Goal: Task Accomplishment & Management: Use online tool/utility

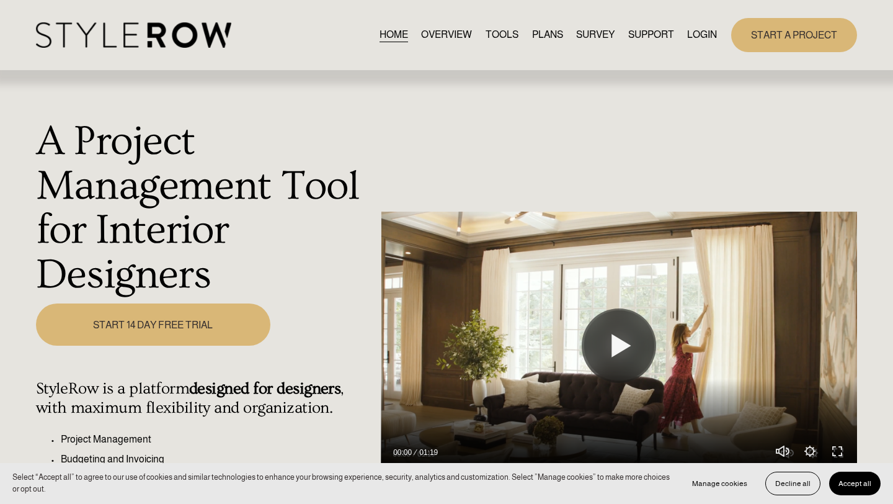
click at [704, 33] on link "LOGIN" at bounding box center [702, 35] width 30 height 17
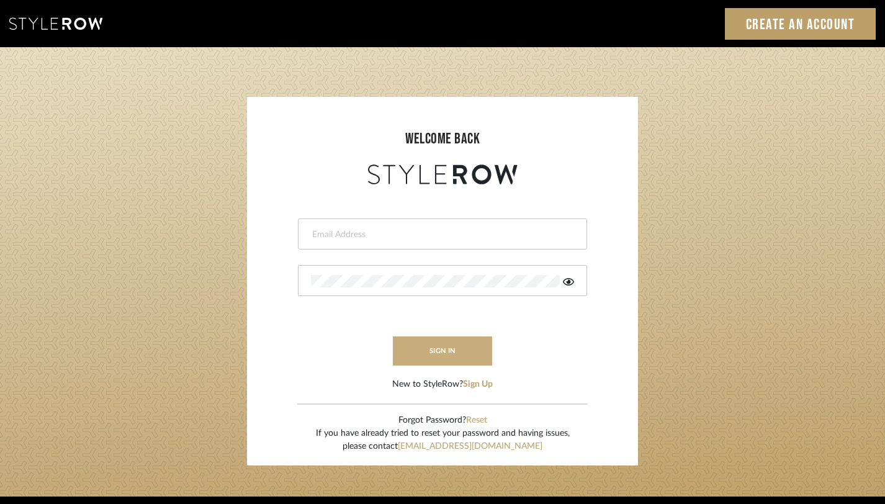
type input "[PERSON_NAME][EMAIL_ADDRESS][DOMAIN_NAME]"
click at [462, 352] on button "sign in" at bounding box center [442, 350] width 99 height 29
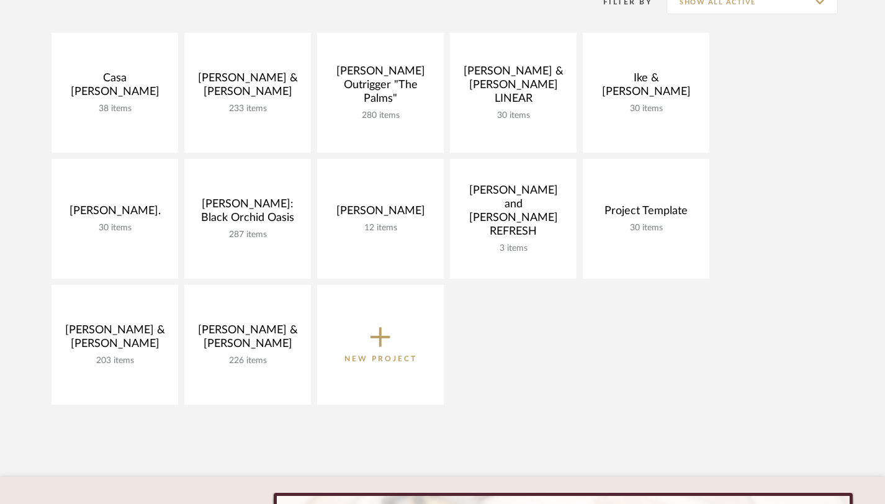
scroll to position [203, 0]
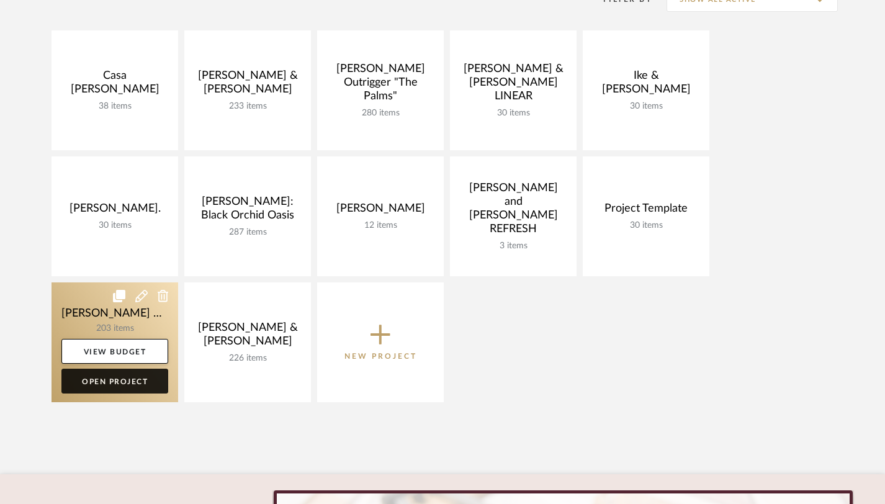
click at [125, 388] on link "Open Project" at bounding box center [114, 381] width 107 height 25
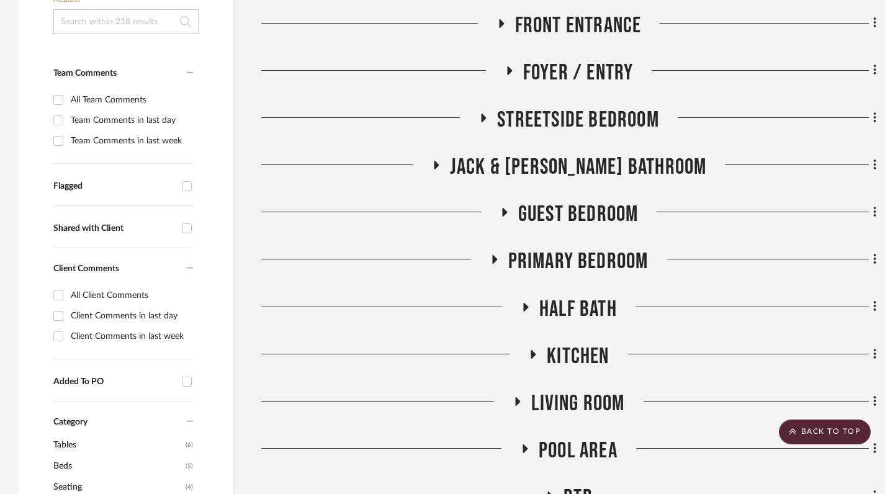
scroll to position [331, 0]
click at [493, 256] on icon at bounding box center [493, 260] width 15 height 9
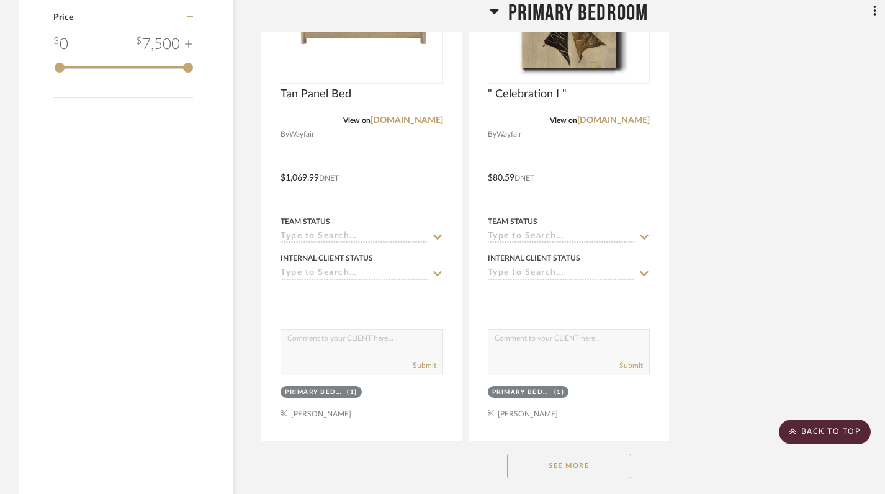
scroll to position [1836, 0]
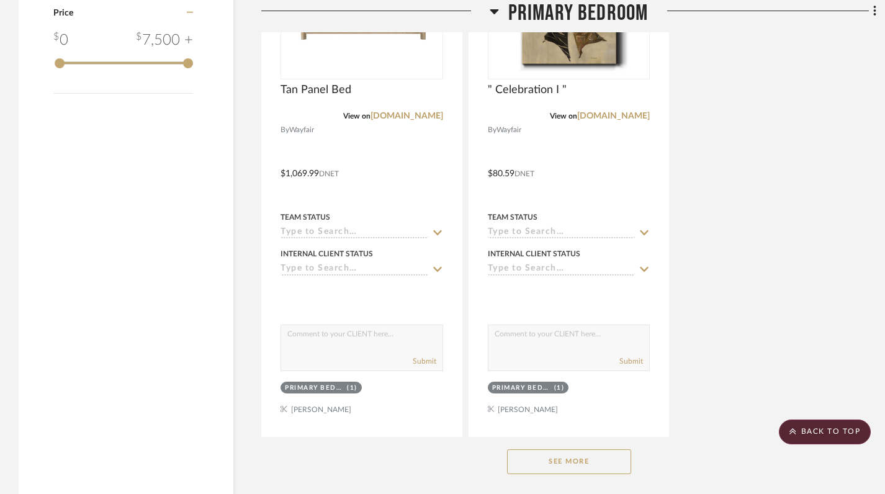
click at [576, 458] on button "See More" at bounding box center [569, 461] width 124 height 25
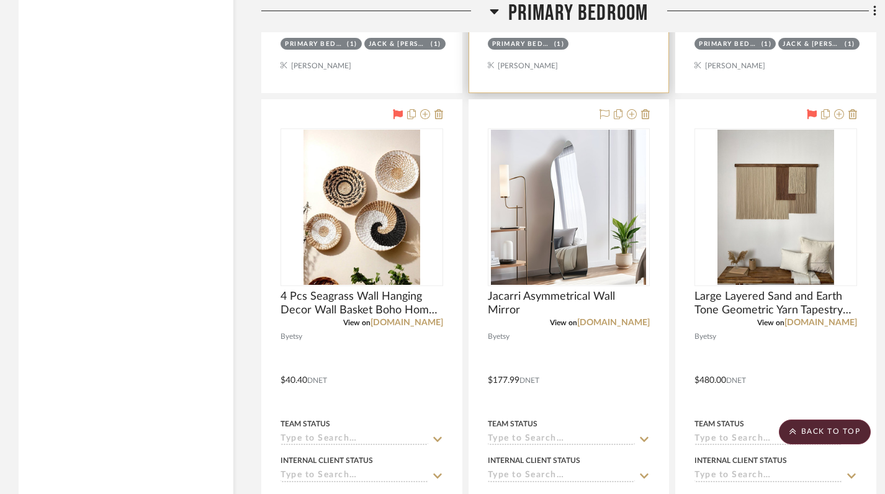
scroll to position [4932, 0]
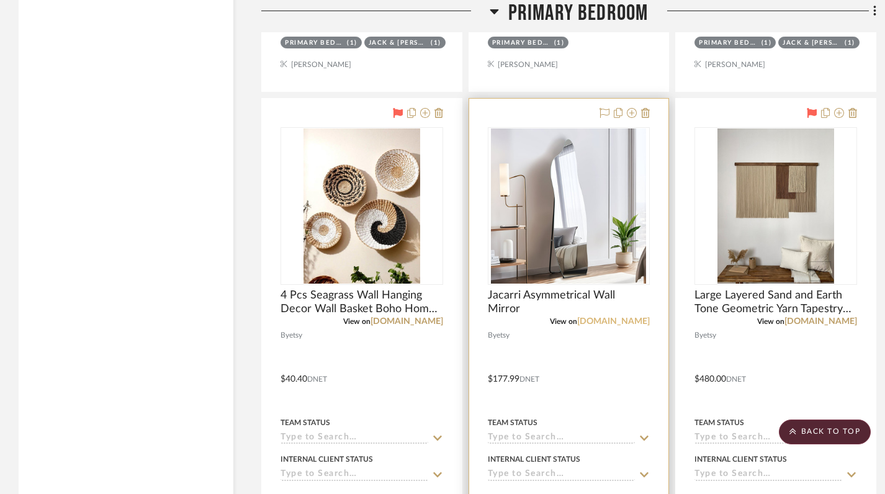
click at [628, 319] on link "[DOMAIN_NAME]" at bounding box center [613, 321] width 73 height 9
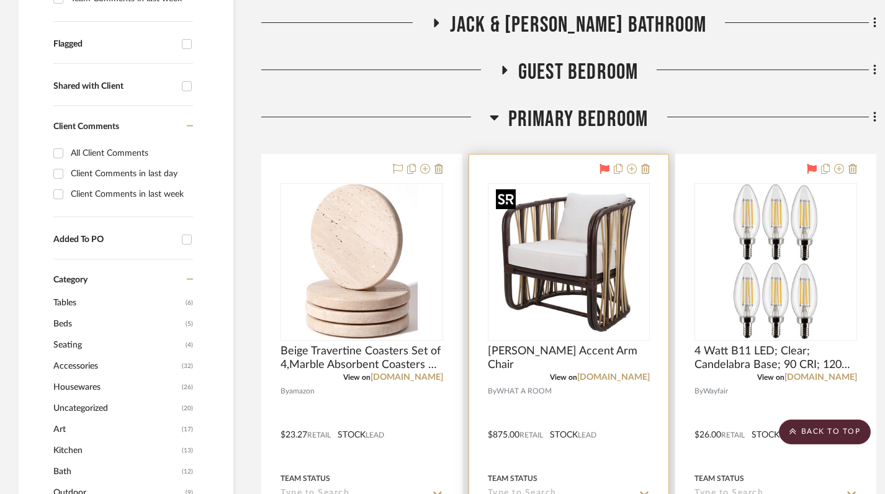
scroll to position [0, 0]
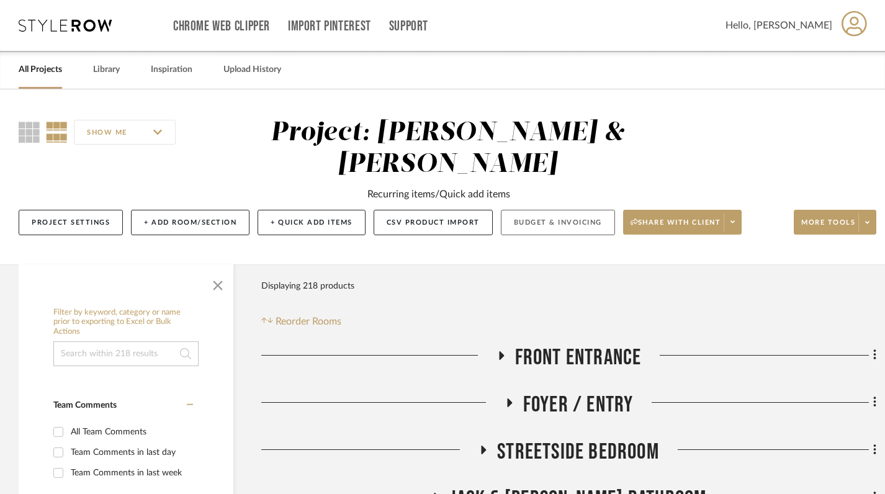
click at [543, 228] on button "Budget & Invoicing" at bounding box center [558, 222] width 114 height 25
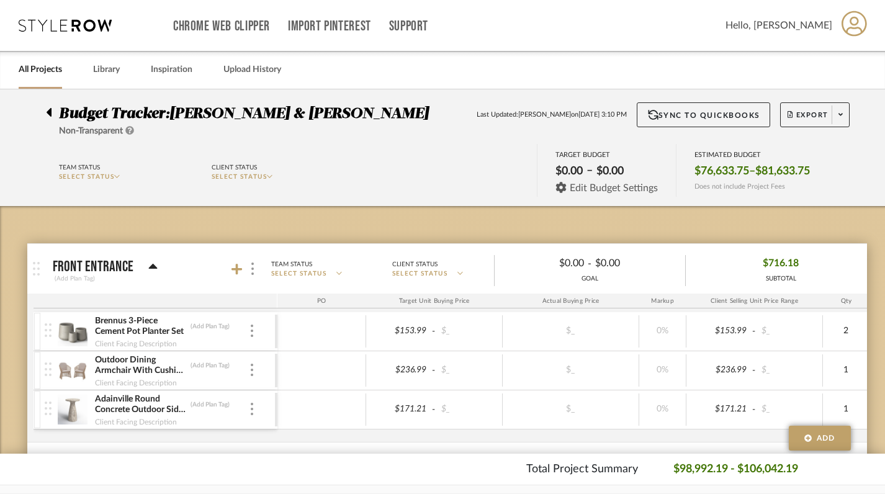
click at [609, 189] on span "Edit Budget Settings" at bounding box center [614, 187] width 88 height 11
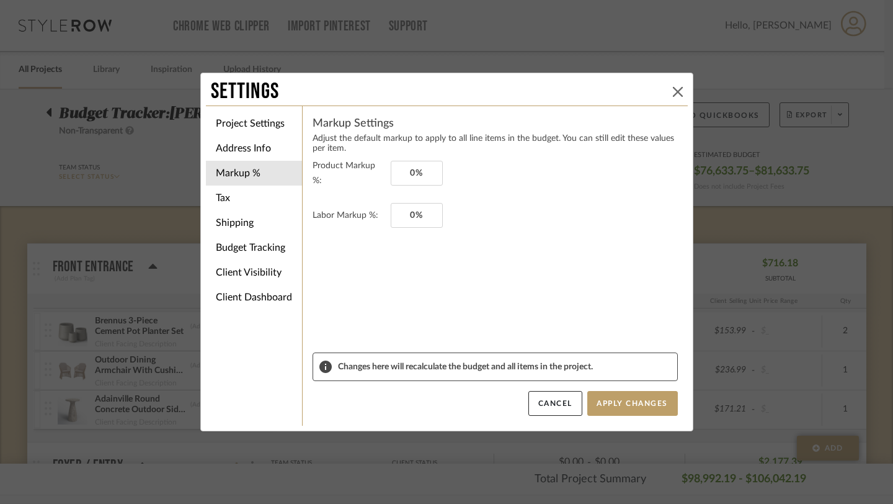
click at [673, 92] on icon at bounding box center [678, 92] width 10 height 10
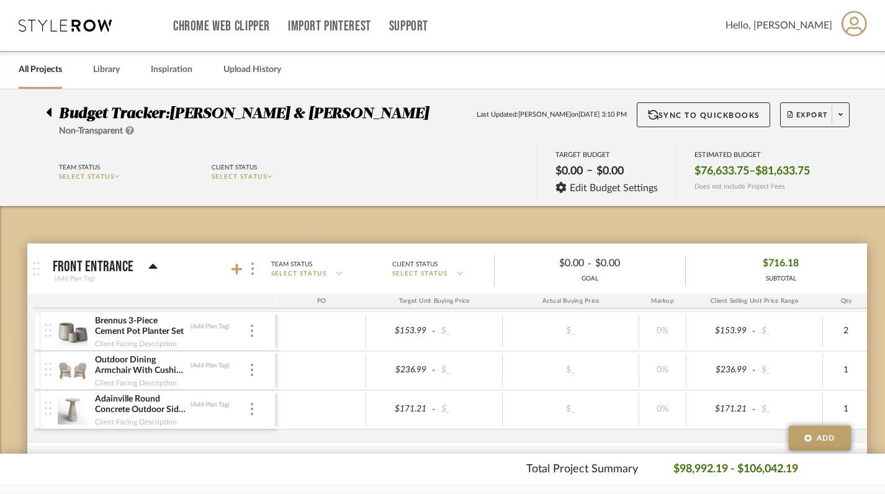
click at [50, 110] on icon at bounding box center [49, 112] width 5 height 9
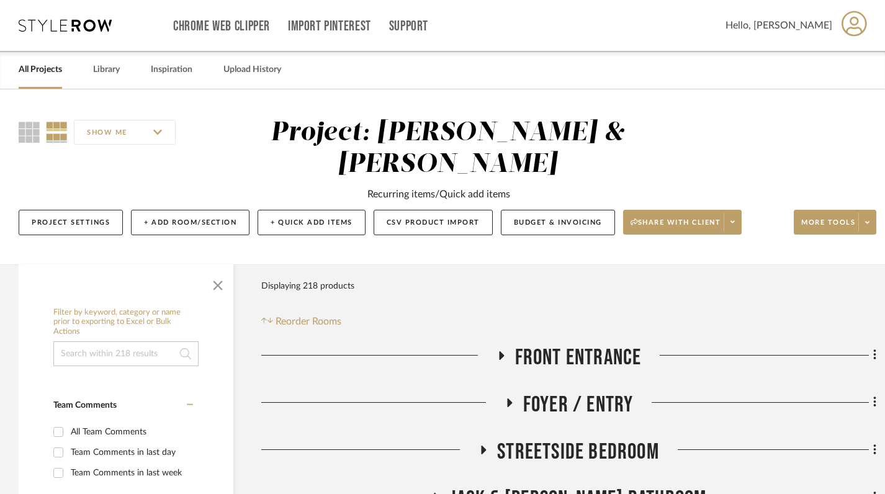
click at [42, 74] on link "All Projects" at bounding box center [40, 69] width 43 height 17
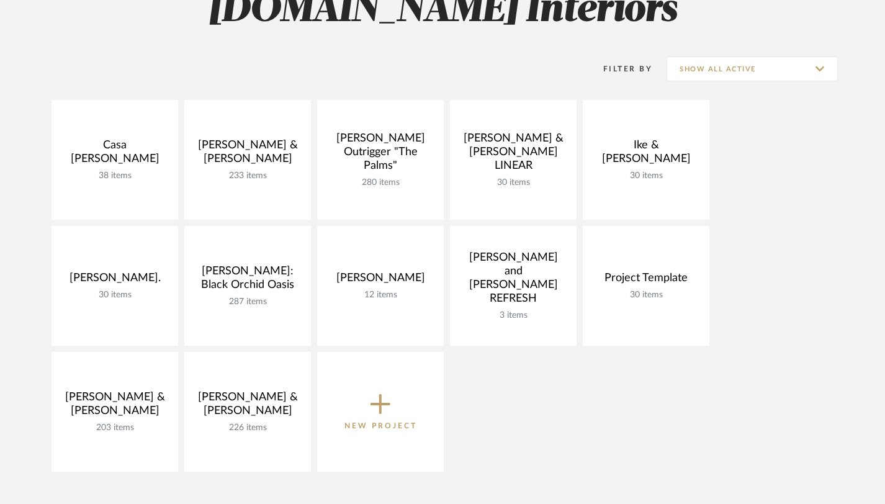
scroll to position [136, 0]
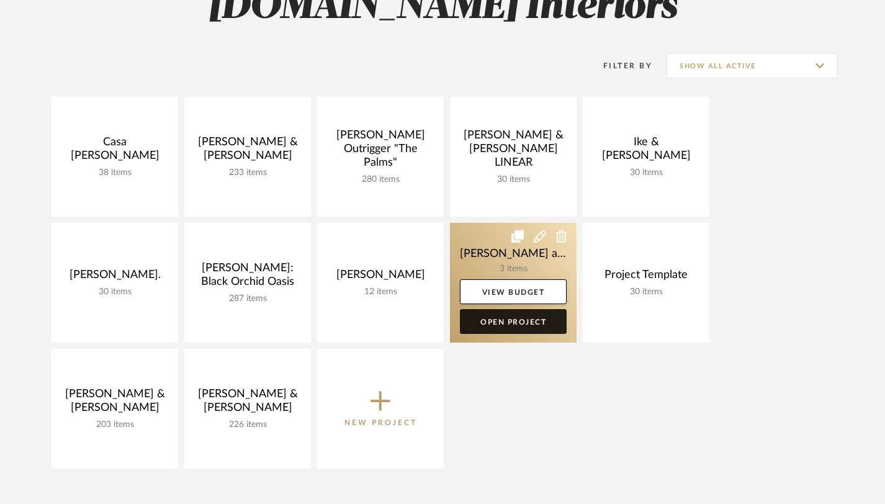
click at [537, 321] on link "Open Project" at bounding box center [513, 321] width 107 height 25
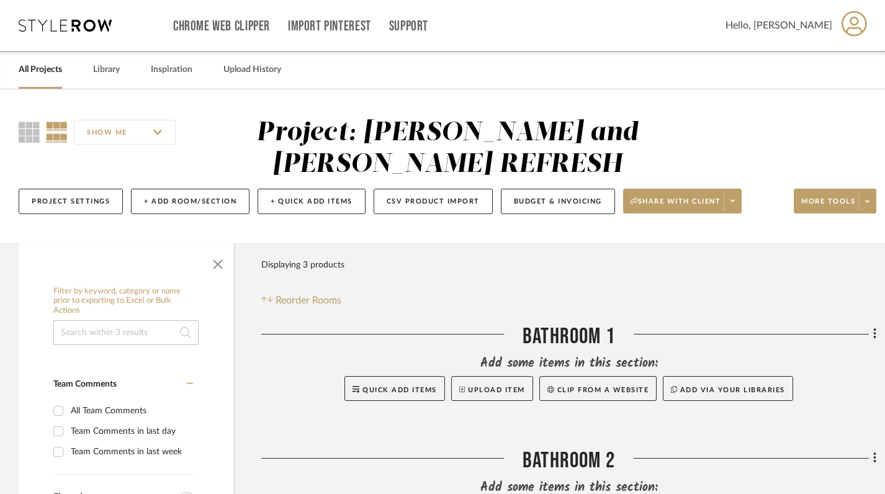
click at [39, 69] on link "All Projects" at bounding box center [40, 69] width 43 height 17
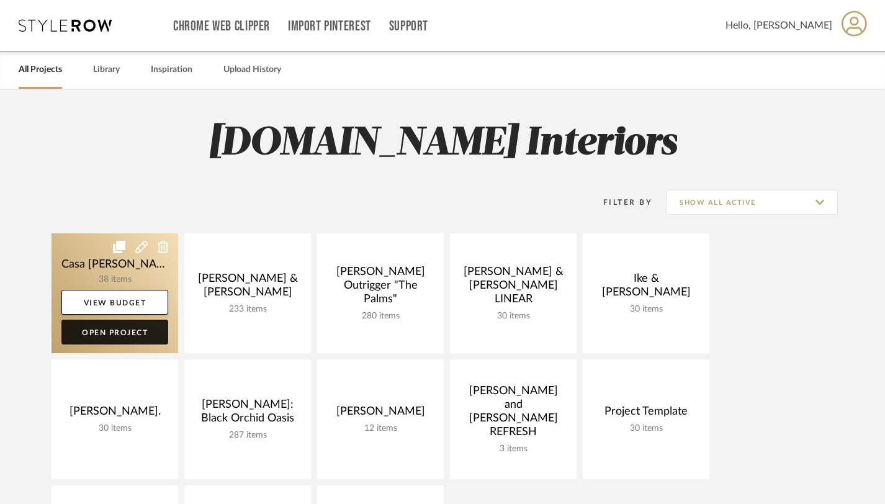
click at [130, 328] on link "Open Project" at bounding box center [114, 331] width 107 height 25
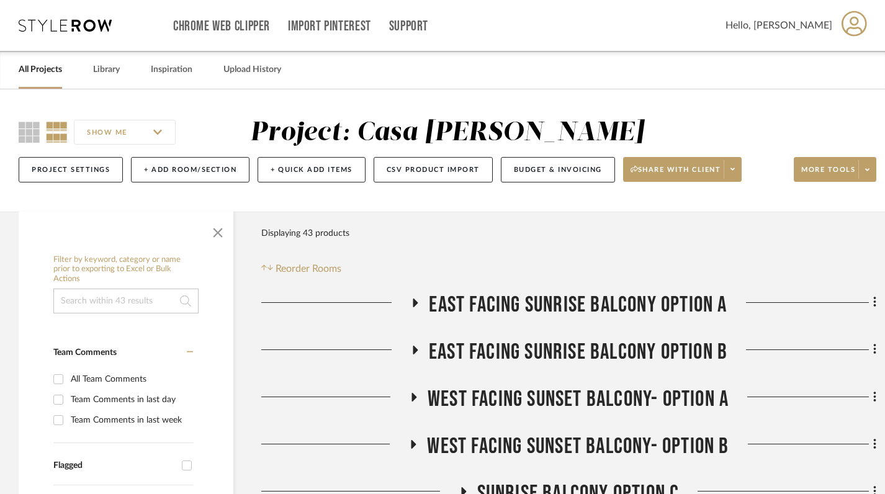
click at [414, 300] on icon at bounding box center [415, 302] width 5 height 9
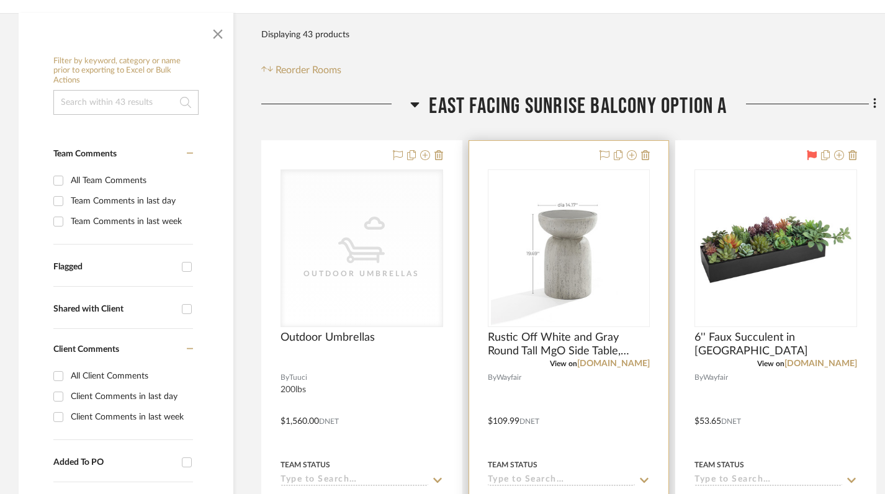
scroll to position [219, 0]
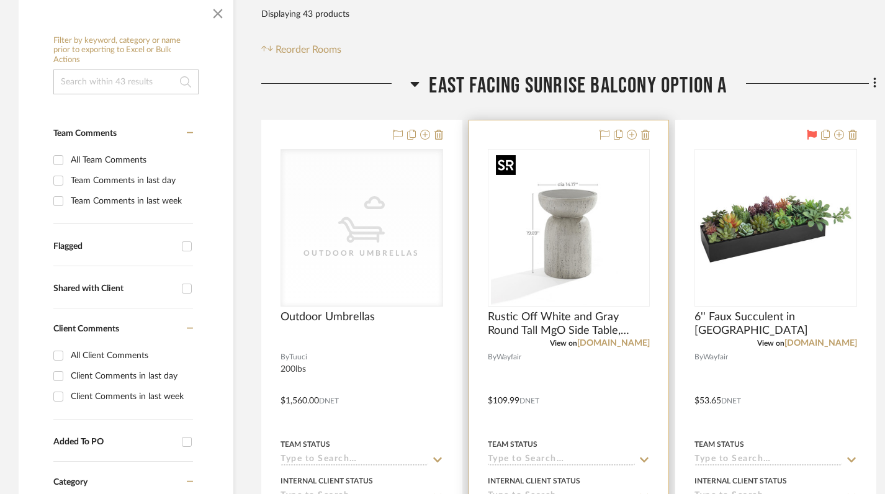
click at [0, 0] on img at bounding box center [0, 0] width 0 height 0
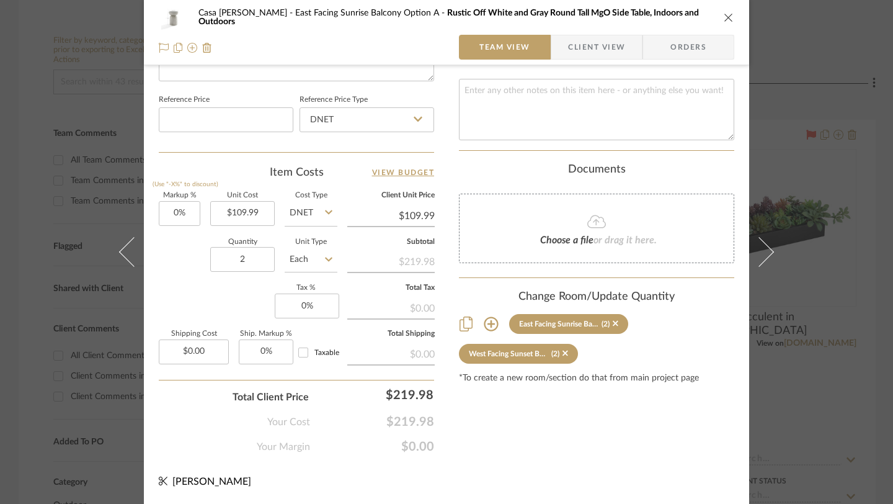
scroll to position [0, 0]
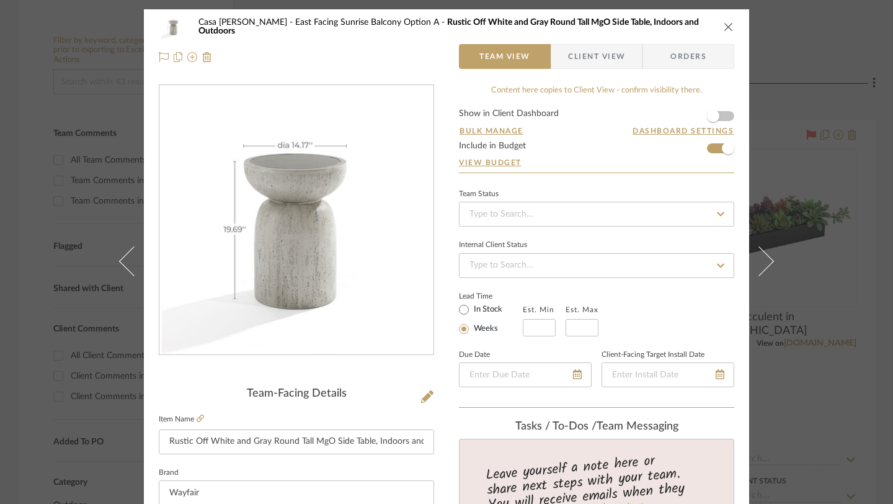
click at [725, 26] on icon "close" at bounding box center [729, 27] width 10 height 10
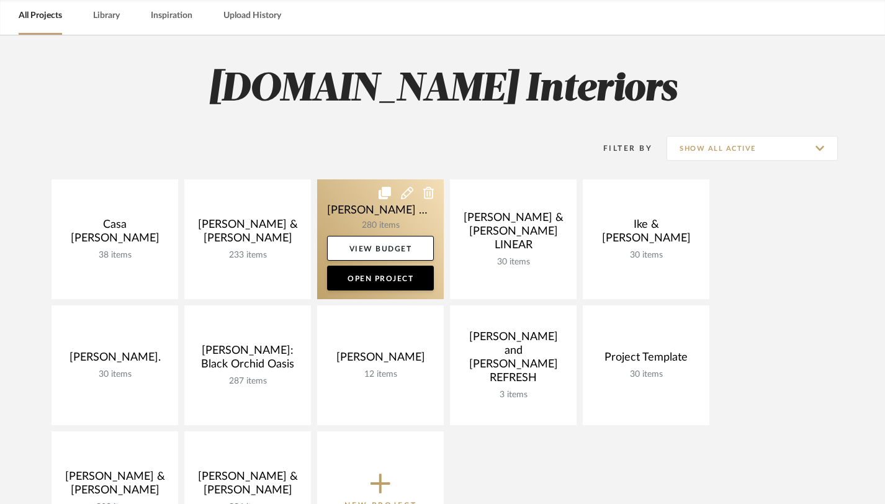
scroll to position [55, 0]
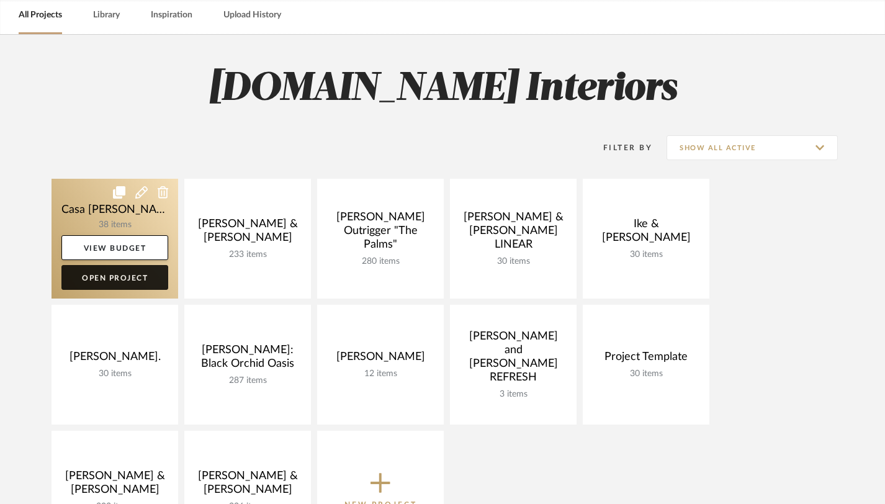
click at [125, 277] on link "Open Project" at bounding box center [114, 277] width 107 height 25
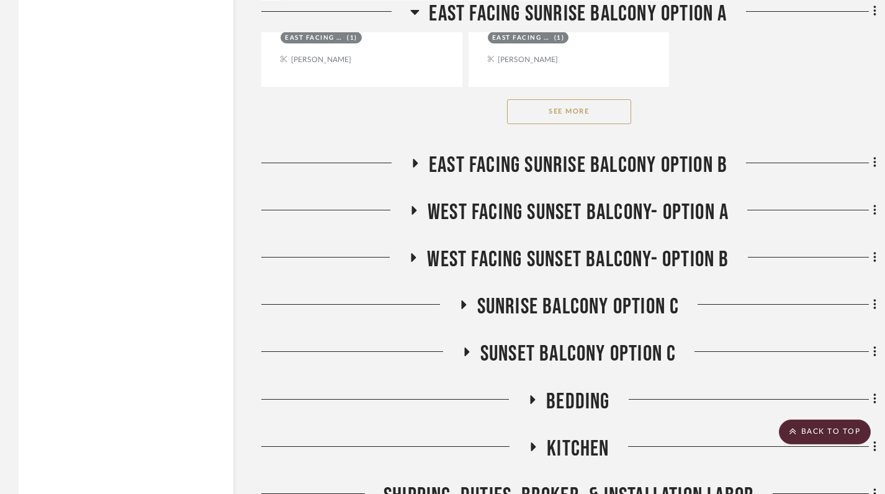
scroll to position [1898, 0]
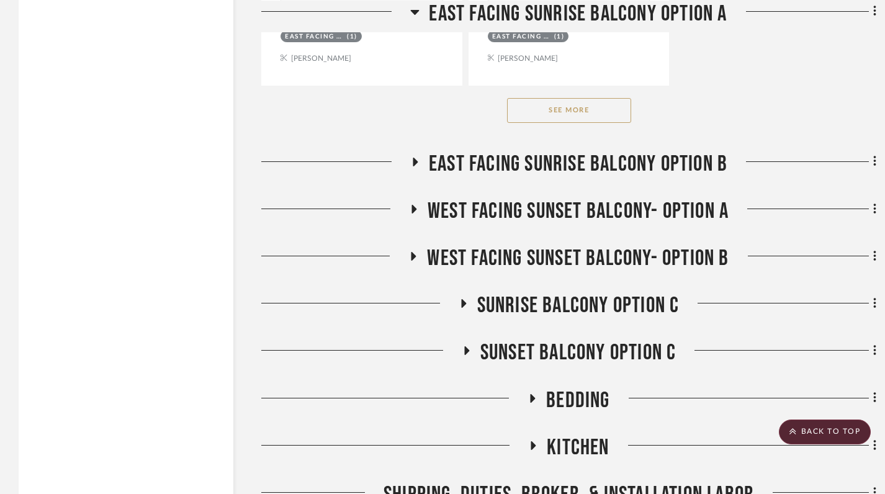
click at [413, 161] on icon at bounding box center [415, 162] width 5 height 9
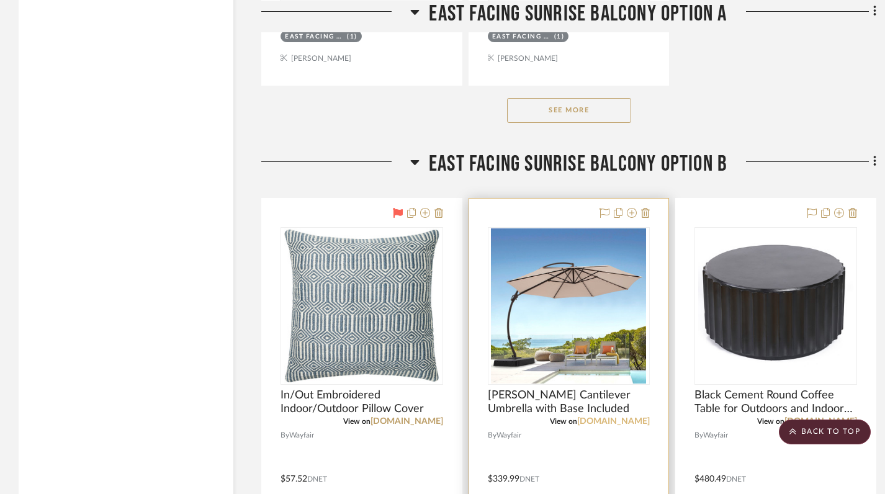
click at [619, 420] on link "[DOMAIN_NAME]" at bounding box center [613, 421] width 73 height 9
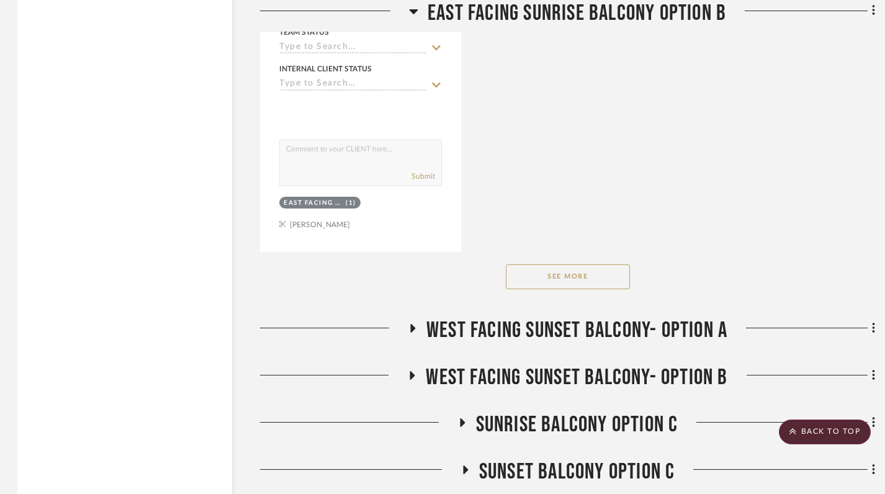
scroll to position [3491, 1]
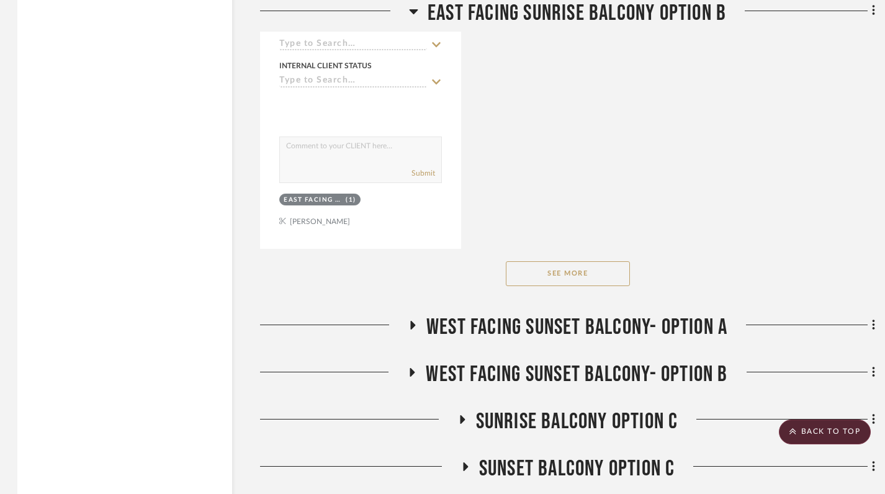
click at [561, 270] on button "See More" at bounding box center [568, 273] width 124 height 25
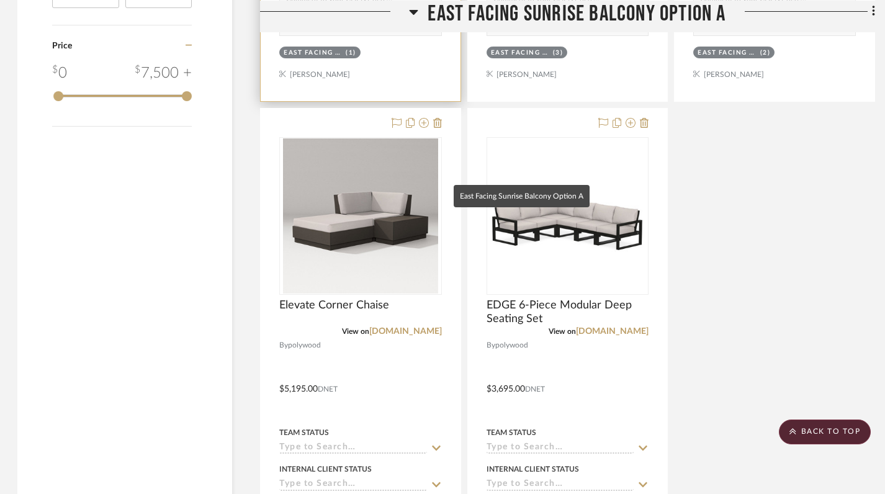
scroll to position [1168, 1]
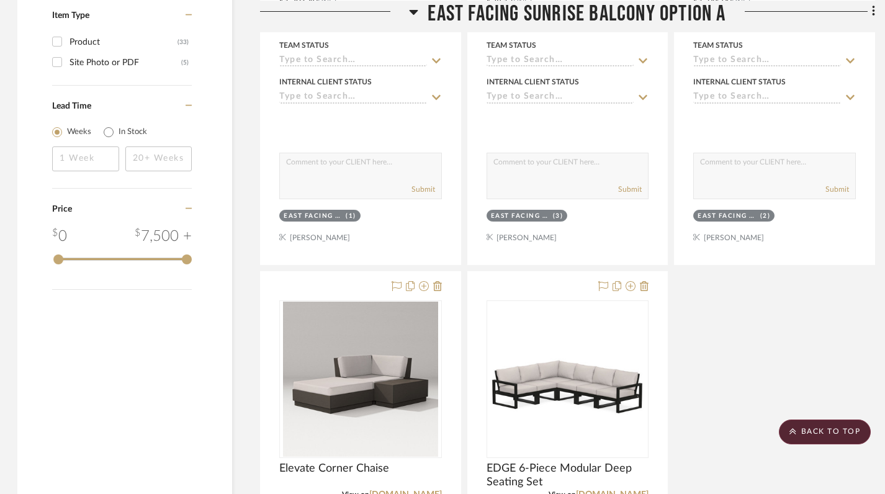
click at [412, 13] on icon at bounding box center [413, 11] width 9 height 5
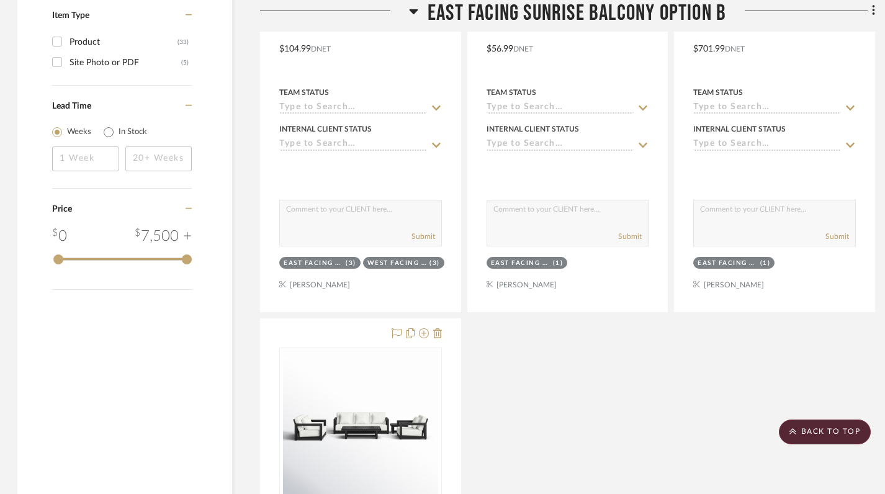
click at [413, 12] on icon at bounding box center [413, 11] width 9 height 5
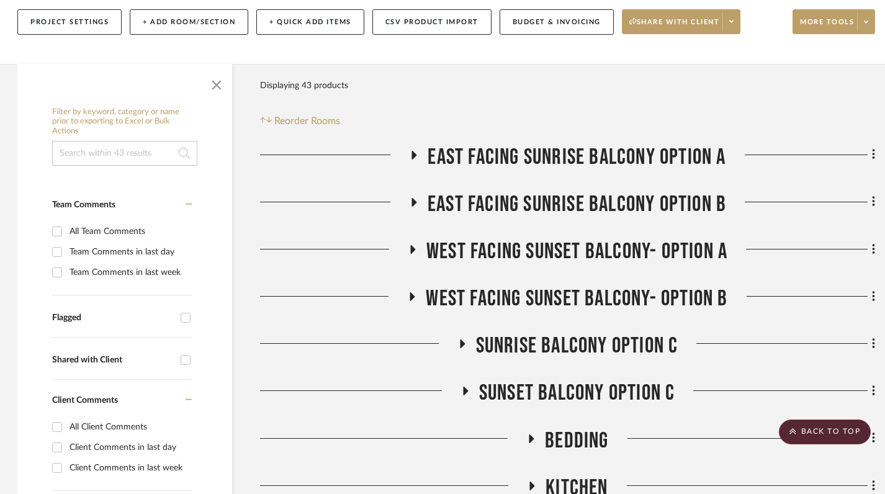
scroll to position [0, 1]
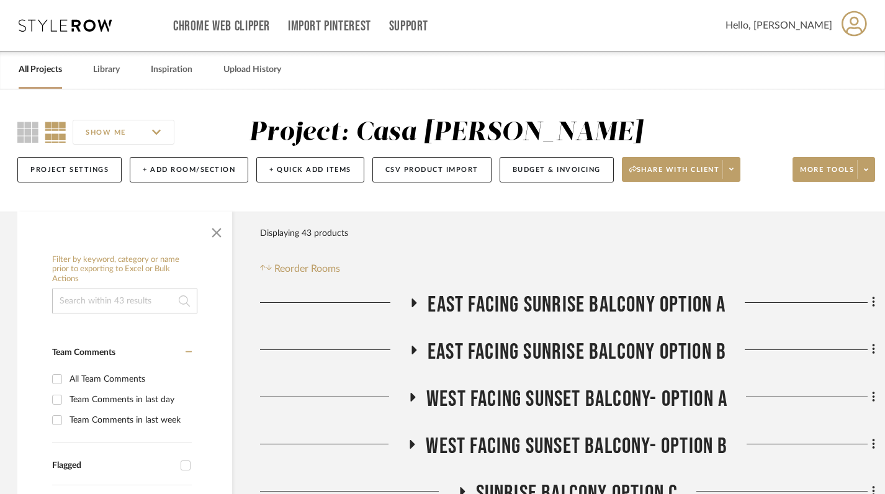
click at [37, 73] on link "All Projects" at bounding box center [40, 69] width 43 height 17
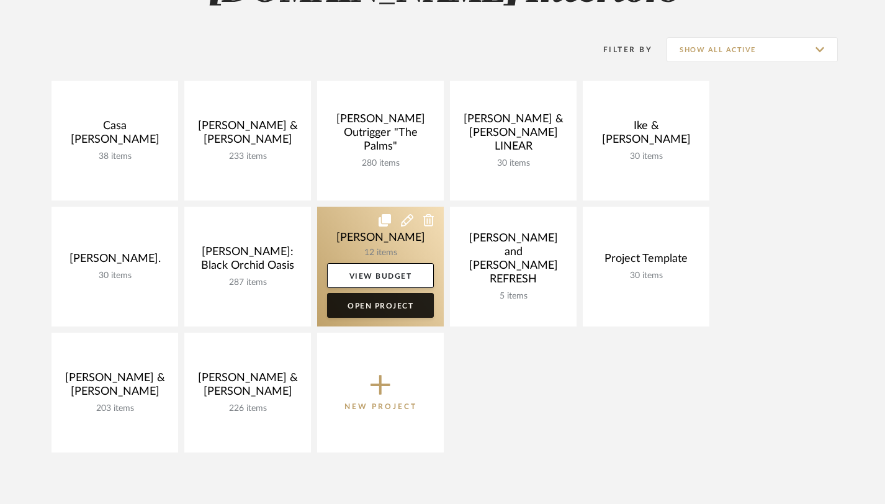
scroll to position [153, 0]
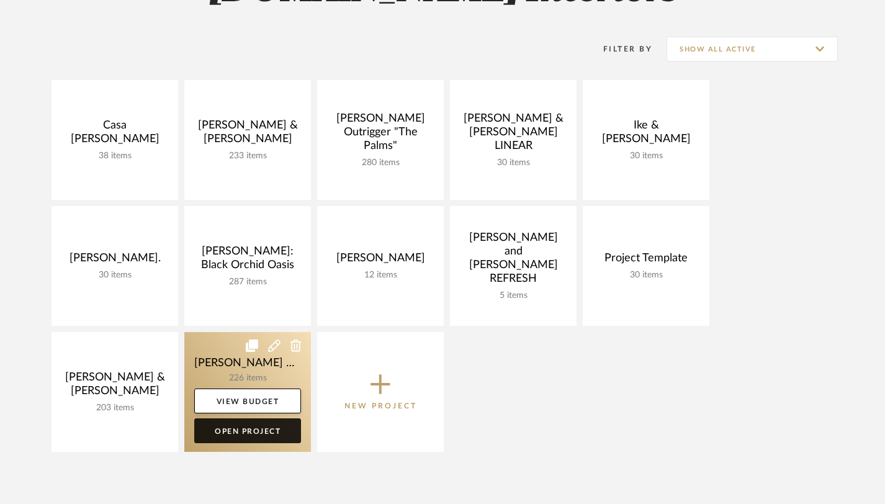
click at [244, 440] on link "Open Project" at bounding box center [247, 430] width 107 height 25
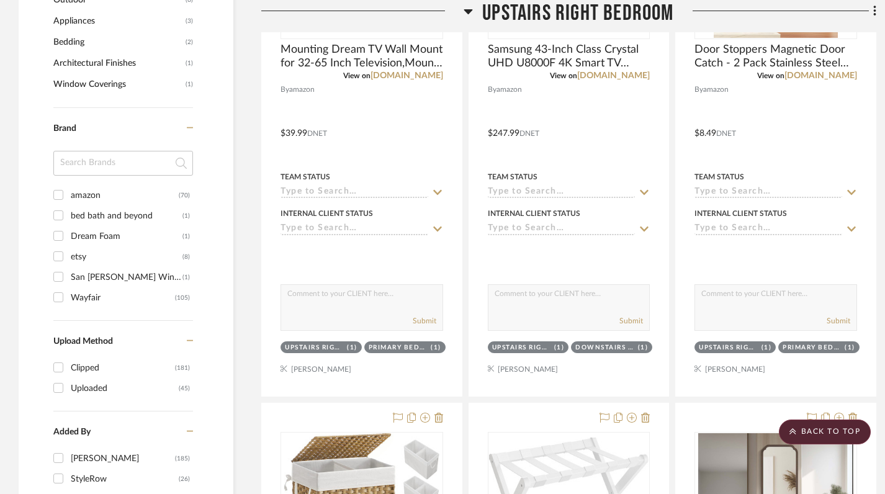
scroll to position [1030, 0]
click at [58, 287] on input "Wayfair (105)" at bounding box center [58, 297] width 20 height 20
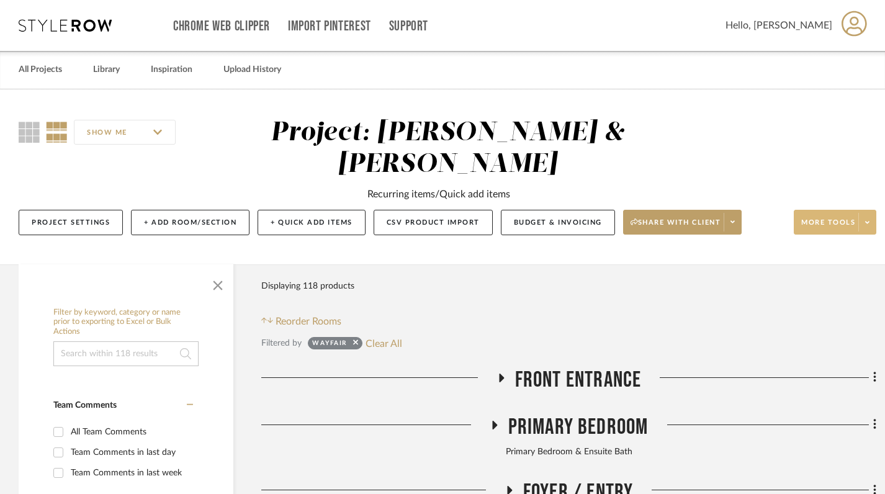
click at [874, 213] on span at bounding box center [866, 222] width 17 height 19
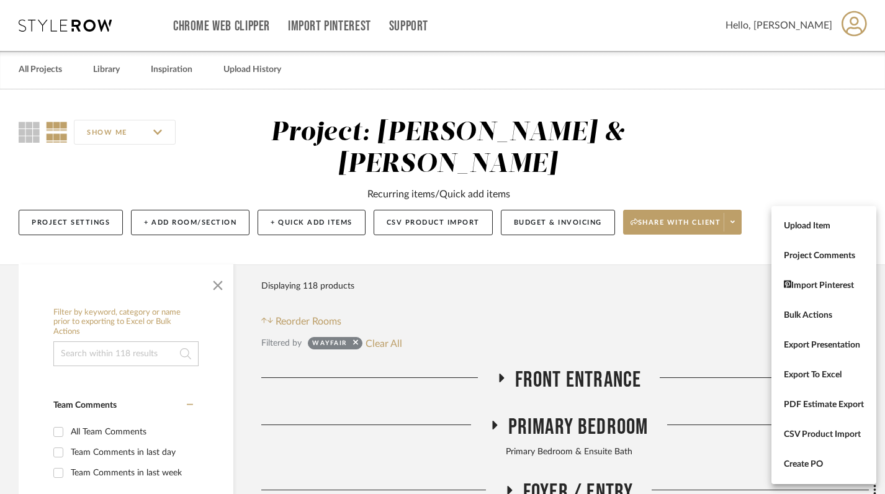
click at [767, 111] on div at bounding box center [442, 247] width 885 height 494
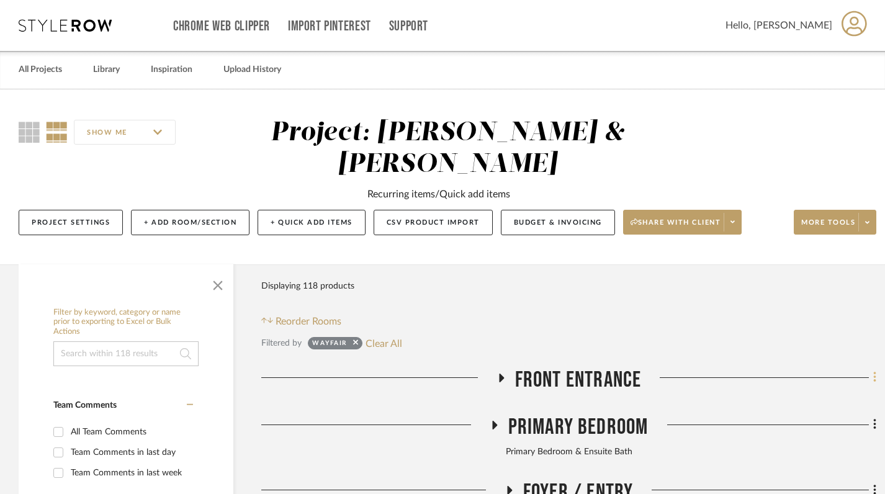
click at [873, 372] on icon at bounding box center [874, 377] width 2 height 11
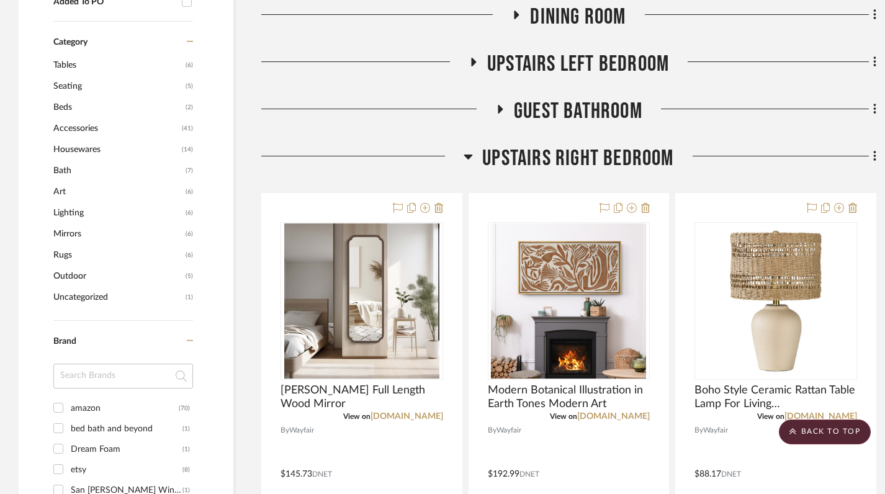
scroll to position [714, 0]
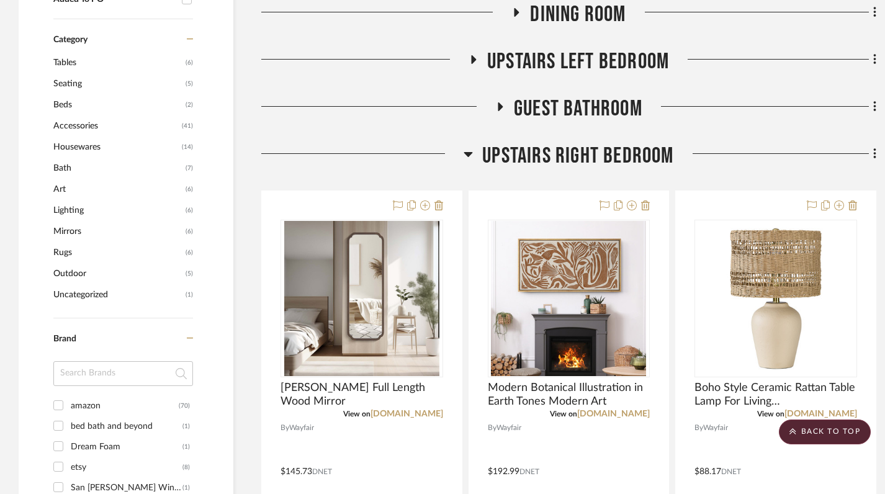
click at [469, 122] on div at bounding box center [442, 247] width 885 height 494
click at [469, 152] on icon at bounding box center [468, 154] width 9 height 5
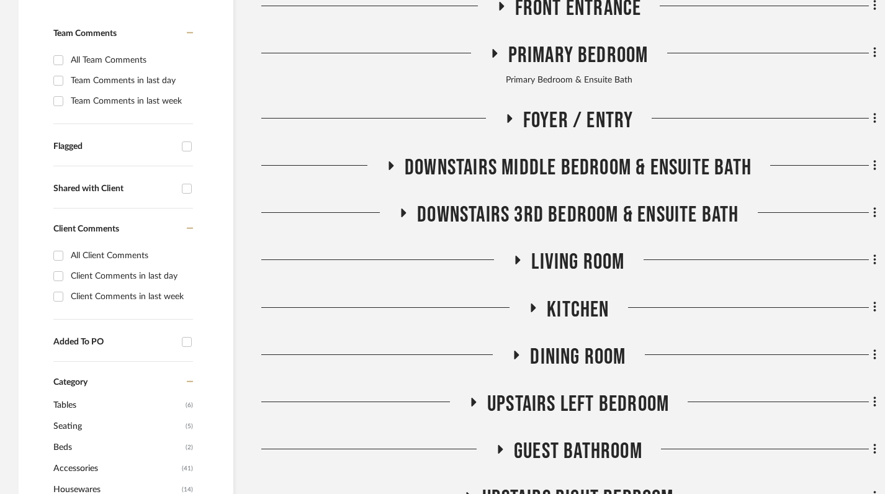
scroll to position [373, 0]
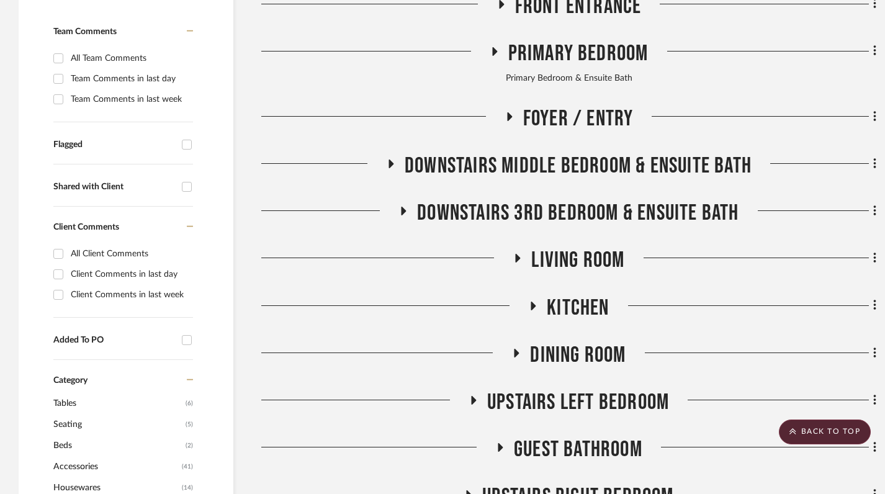
click at [389, 159] on icon at bounding box center [391, 163] width 5 height 9
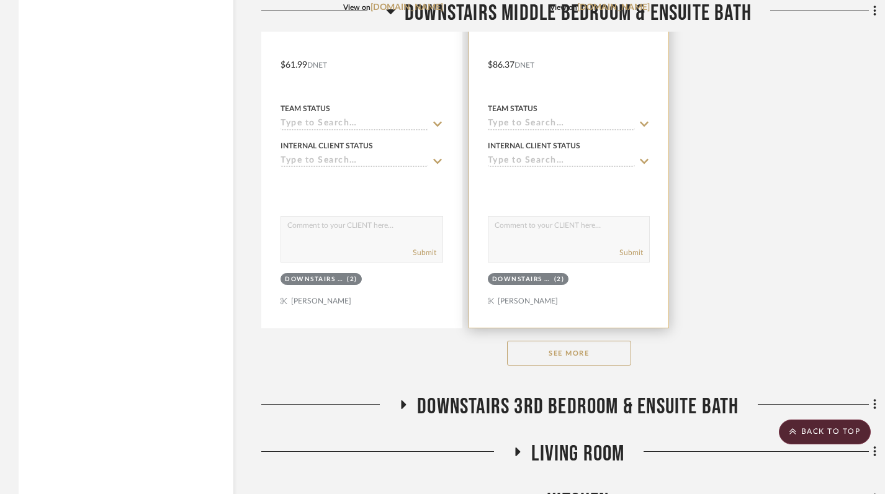
scroll to position [1890, 0]
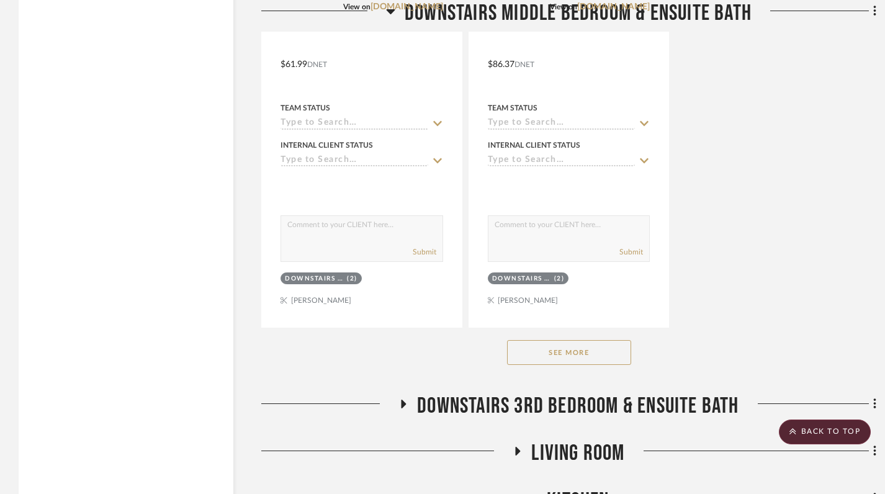
click at [563, 340] on button "See More" at bounding box center [569, 352] width 124 height 25
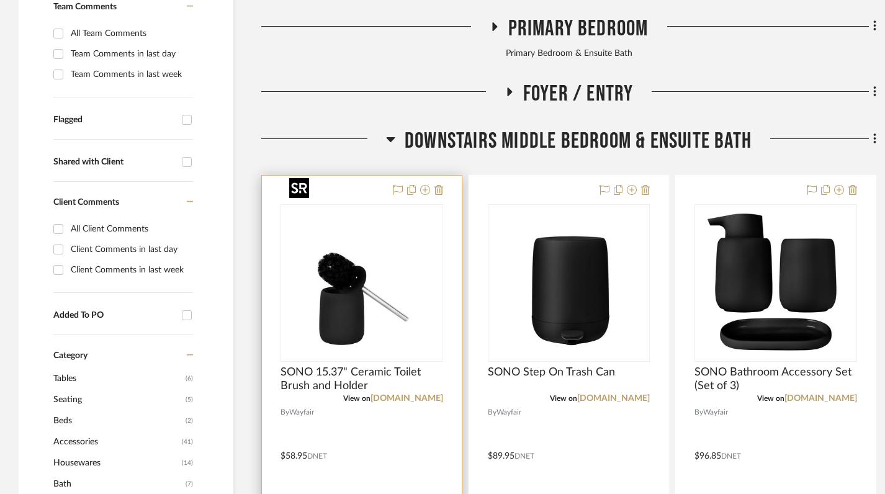
scroll to position [418, 0]
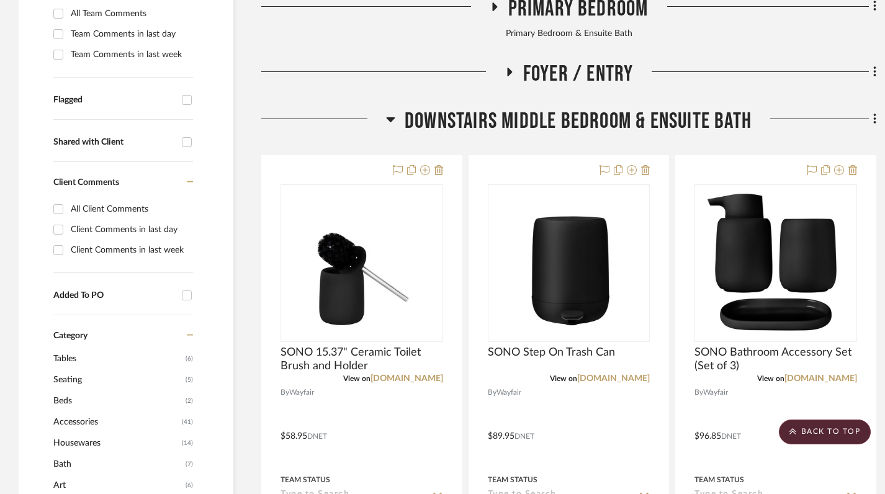
click at [386, 112] on icon at bounding box center [390, 119] width 9 height 15
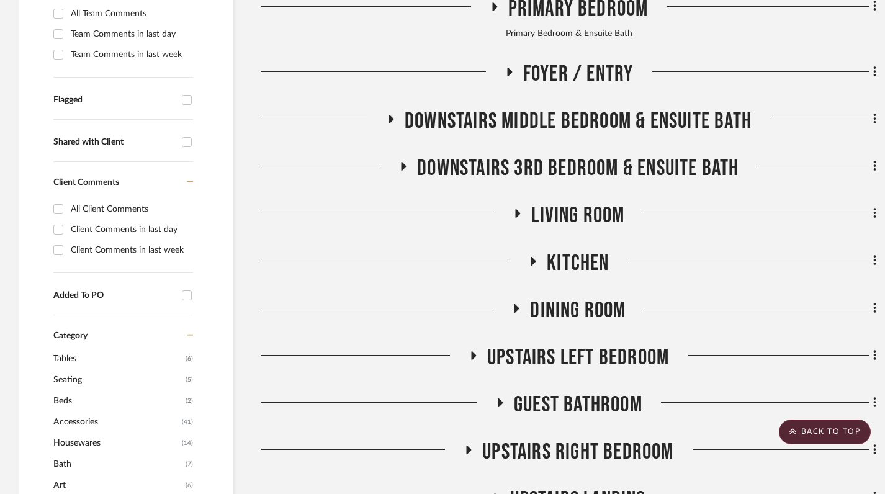
click at [402, 162] on icon at bounding box center [403, 166] width 5 height 9
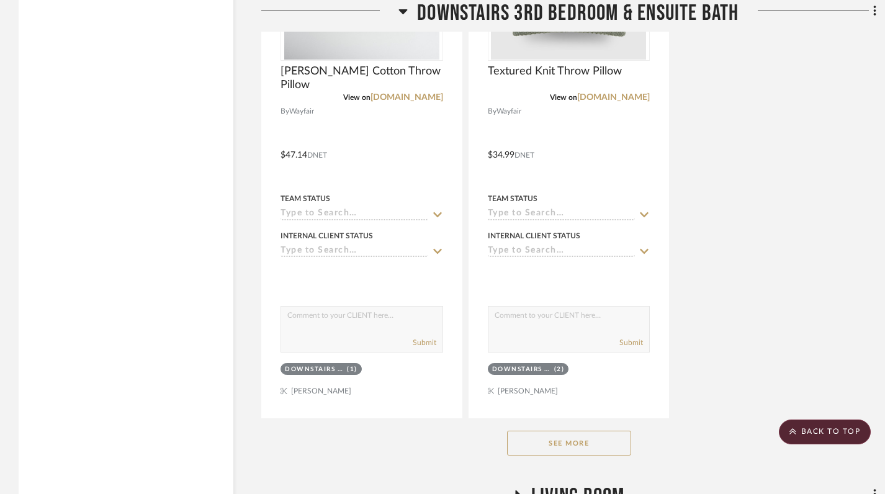
scroll to position [1924, 0]
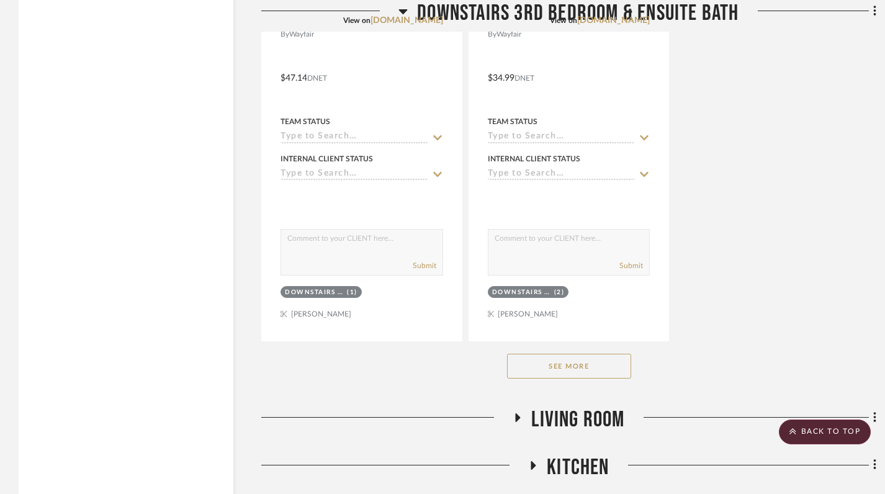
click at [571, 354] on button "See More" at bounding box center [569, 366] width 124 height 25
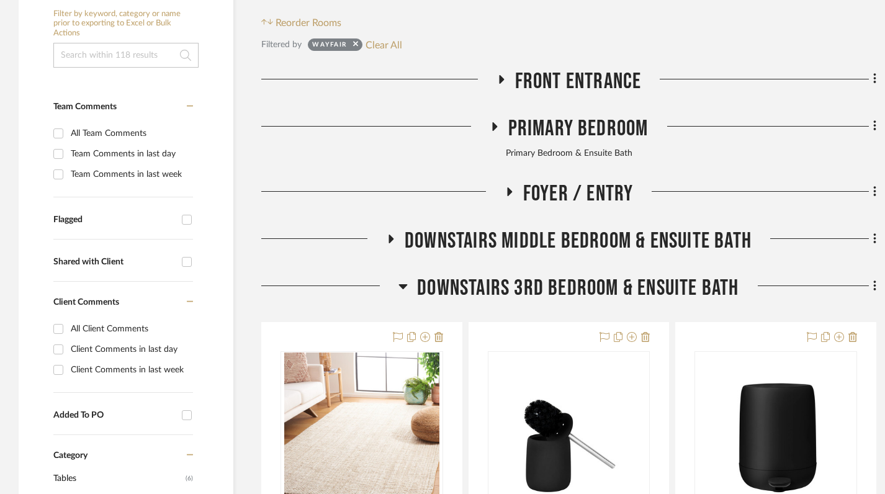
scroll to position [303, 0]
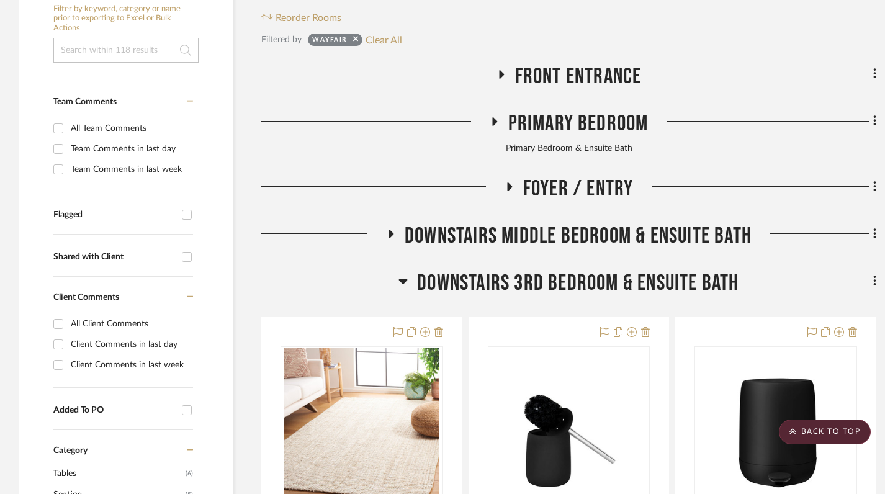
click at [393, 270] on div at bounding box center [329, 286] width 137 height 32
click at [404, 279] on icon at bounding box center [403, 281] width 9 height 5
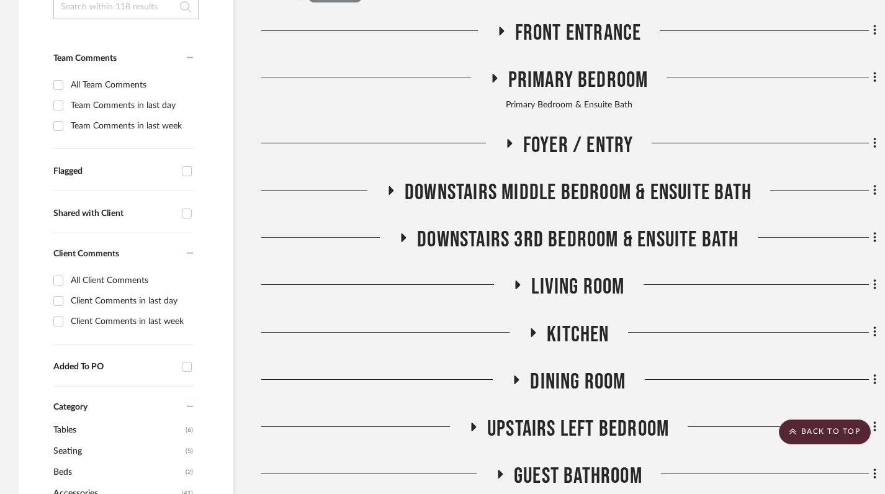
scroll to position [352, 0]
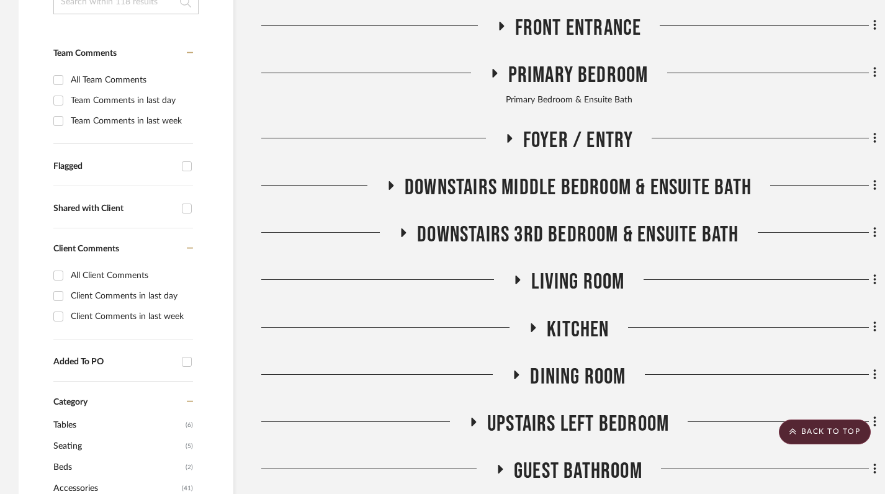
click at [514, 275] on icon at bounding box center [517, 279] width 15 height 9
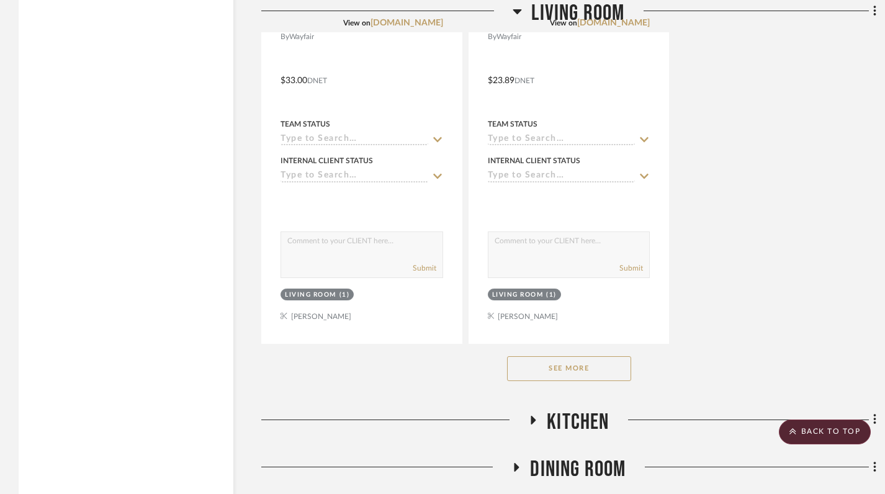
scroll to position [1981, 0]
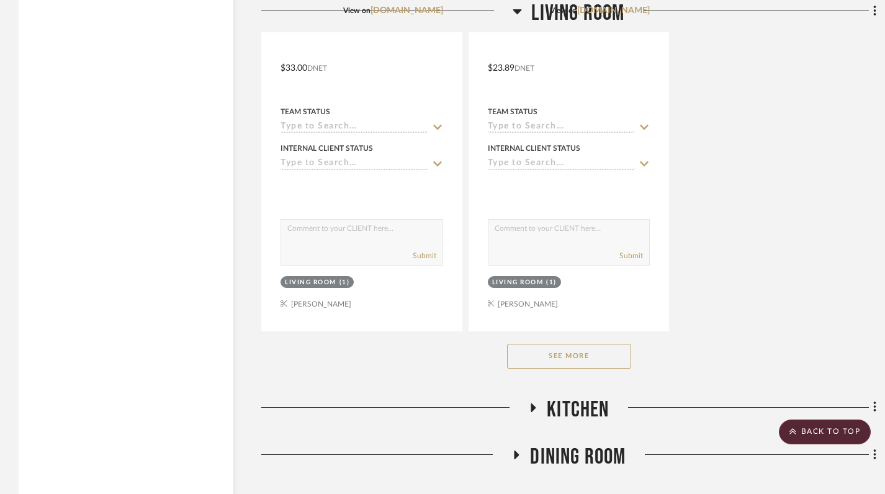
click at [568, 344] on button "See More" at bounding box center [569, 356] width 124 height 25
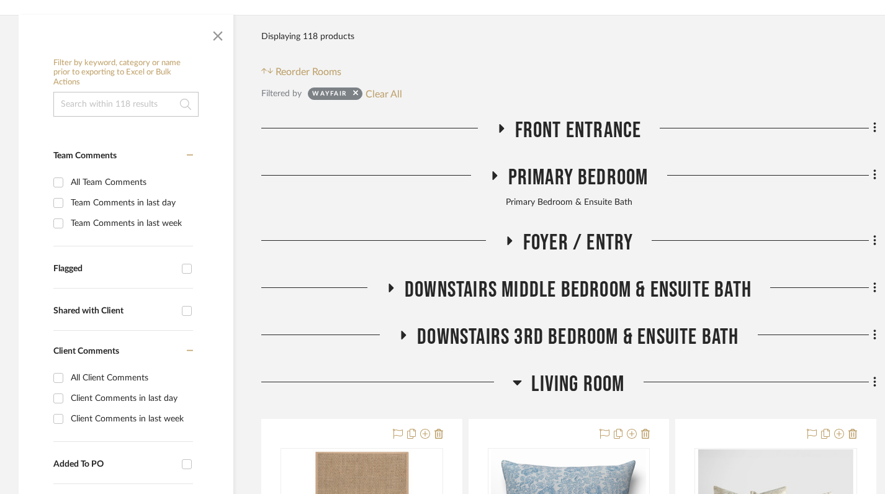
scroll to position [274, 0]
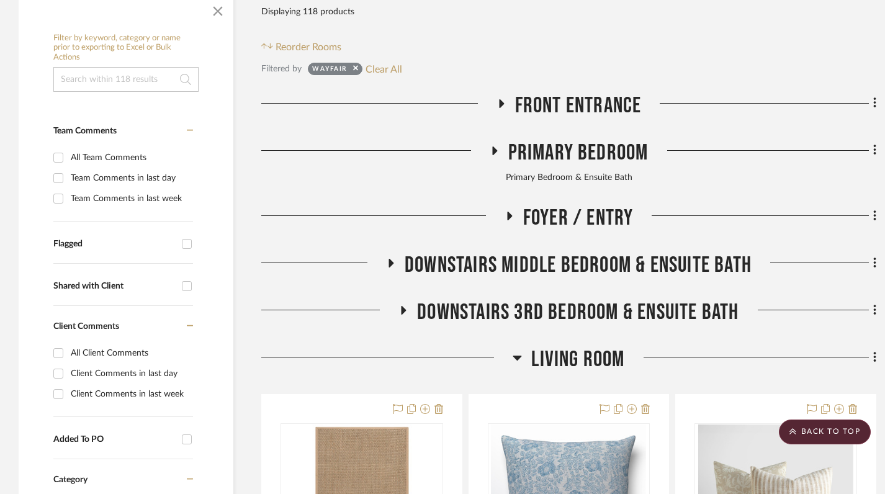
click at [516, 355] on icon at bounding box center [517, 357] width 9 height 5
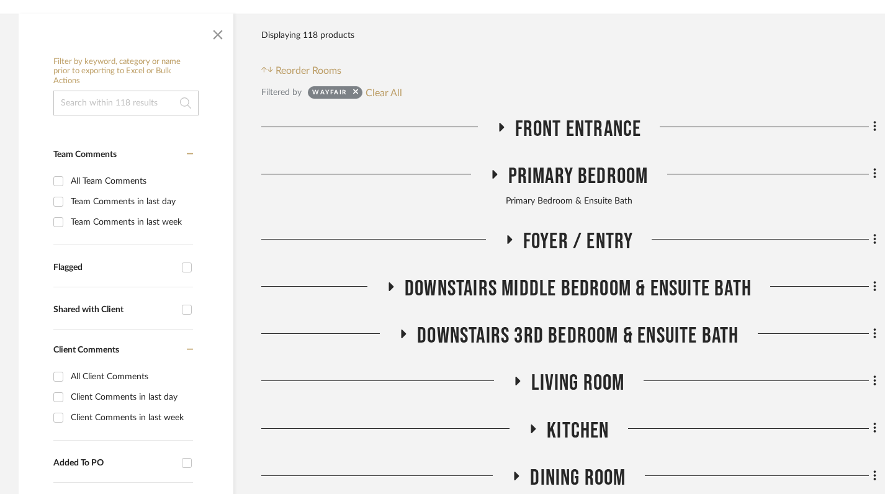
scroll to position [270, 0]
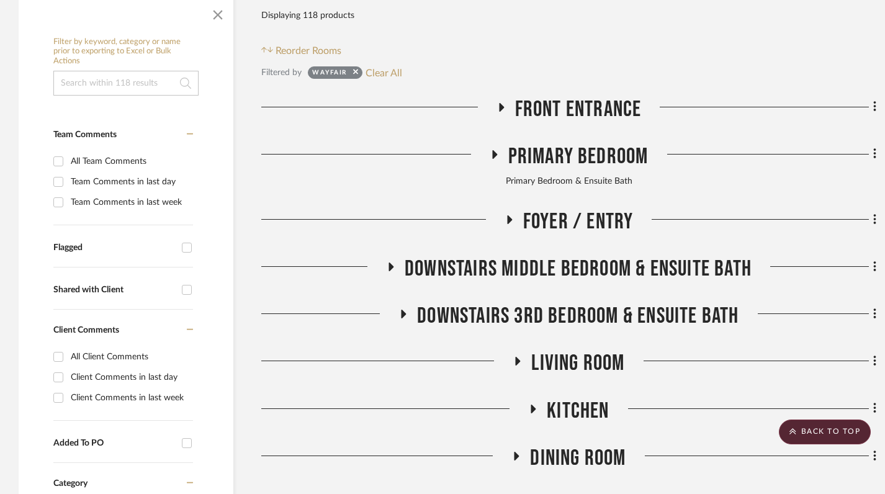
click at [402, 310] on icon at bounding box center [403, 314] width 15 height 9
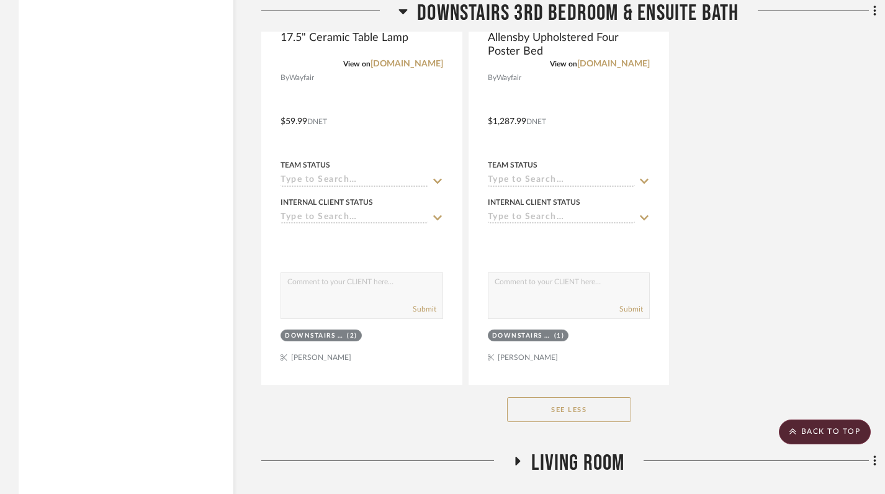
click at [565, 397] on button "See Less" at bounding box center [569, 409] width 124 height 25
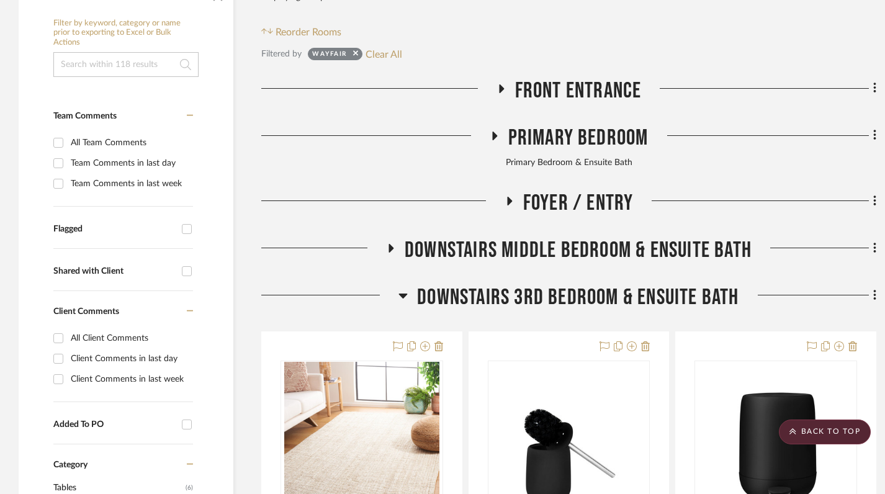
scroll to position [293, 0]
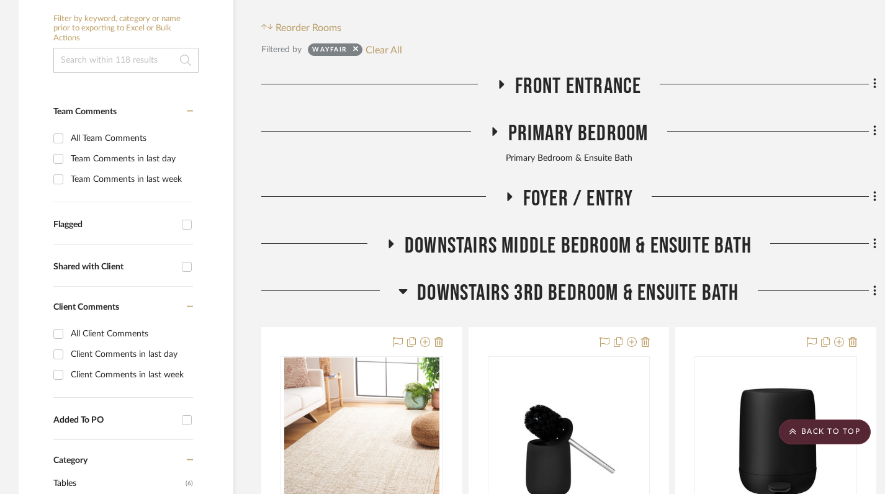
click at [400, 289] on icon at bounding box center [403, 291] width 9 height 5
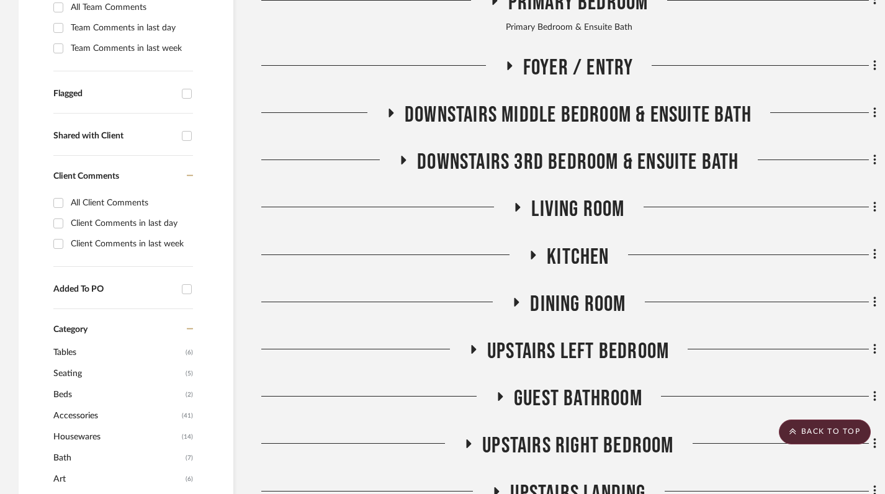
scroll to position [427, 0]
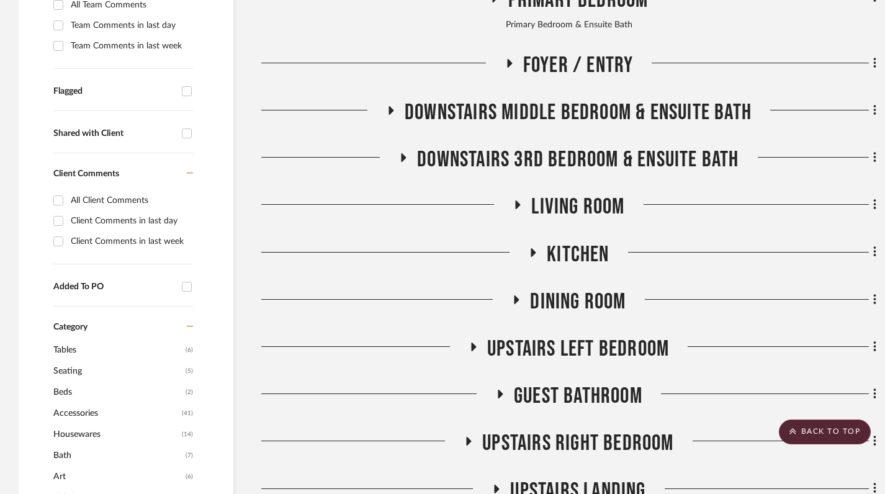
click at [533, 248] on icon at bounding box center [533, 252] width 5 height 9
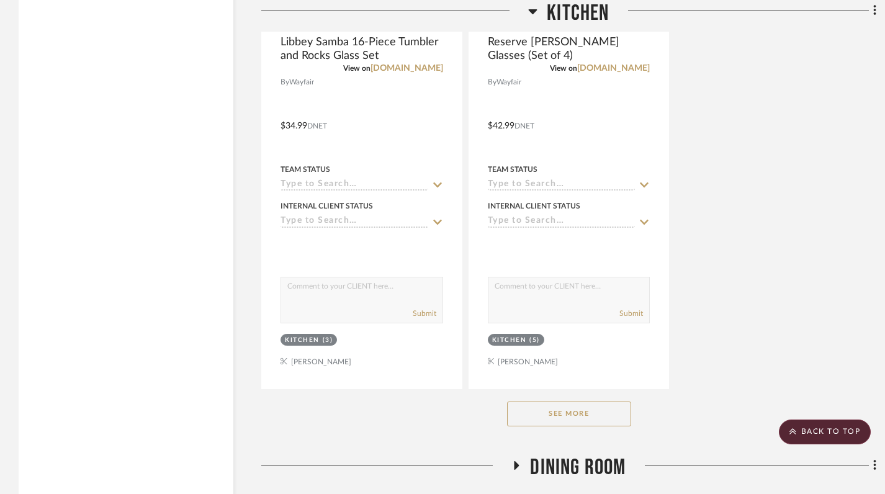
scroll to position [1978, 0]
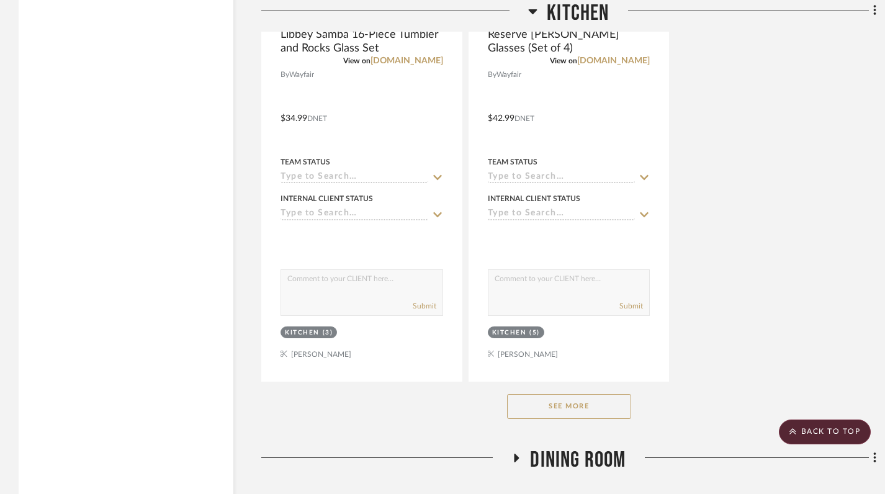
click at [549, 394] on button "See More" at bounding box center [569, 406] width 124 height 25
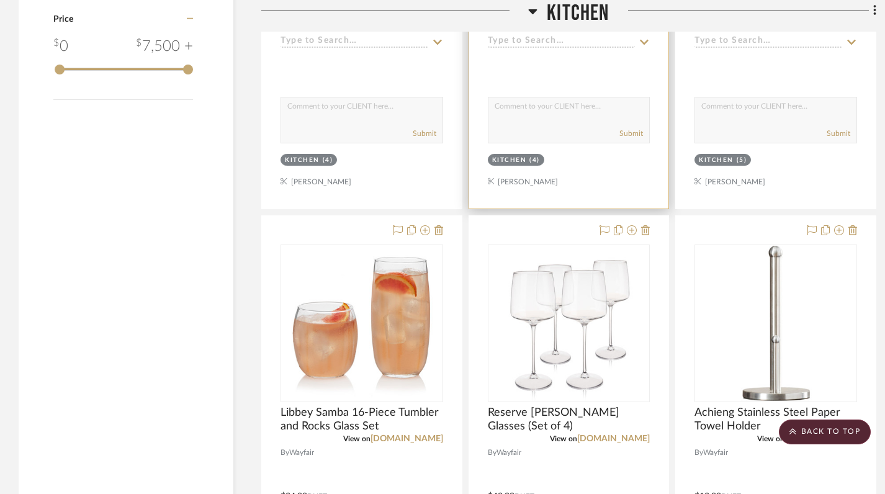
scroll to position [1322, 0]
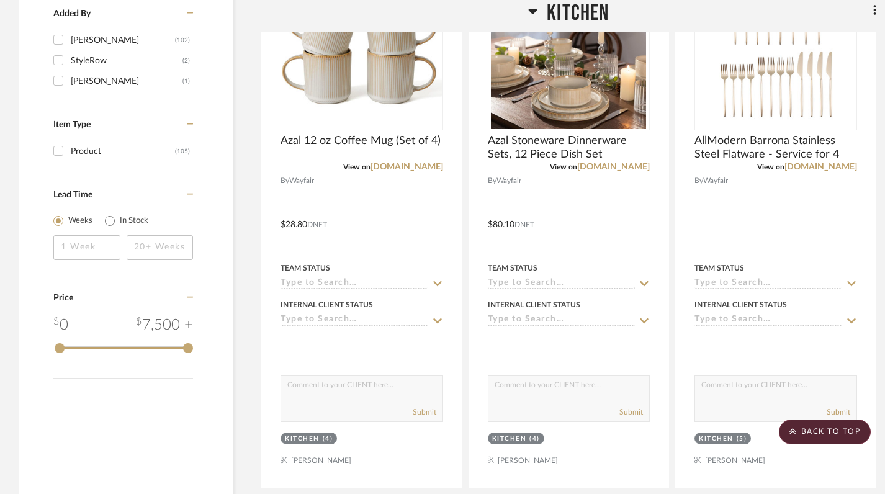
click at [531, 14] on icon at bounding box center [532, 11] width 9 height 15
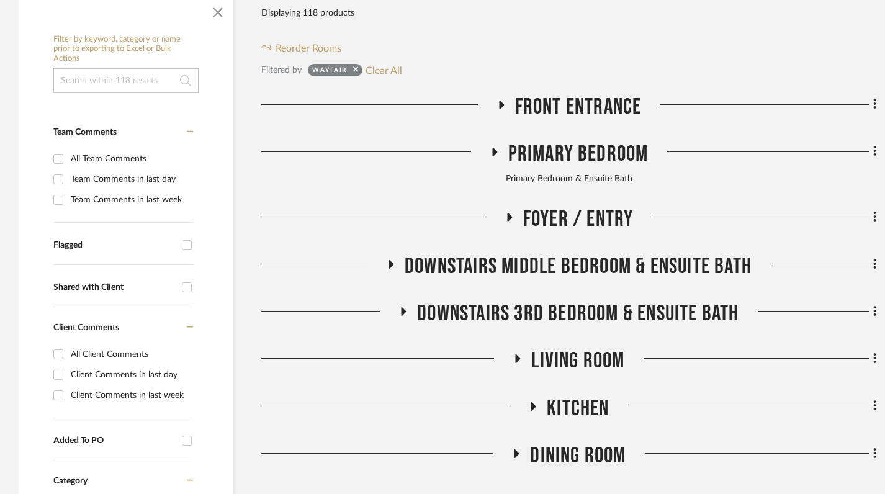
scroll to position [280, 0]
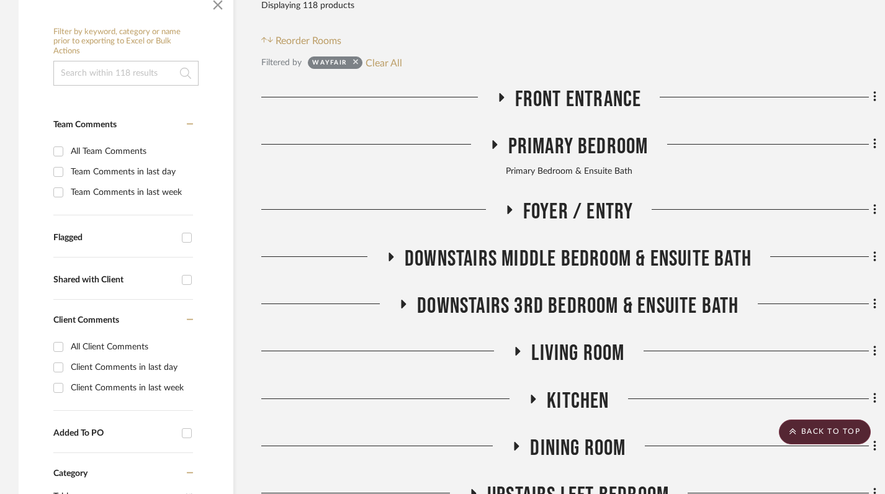
click at [355, 58] on icon at bounding box center [355, 62] width 5 height 8
checkbox input "false"
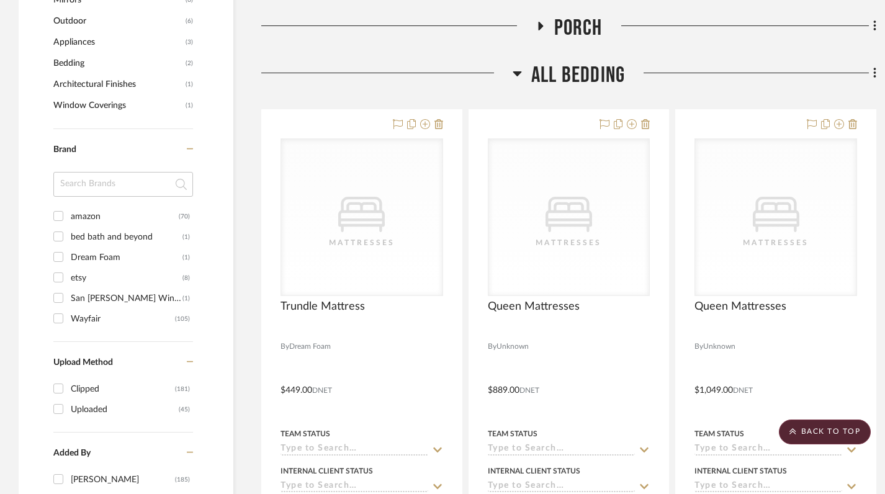
scroll to position [633, 0]
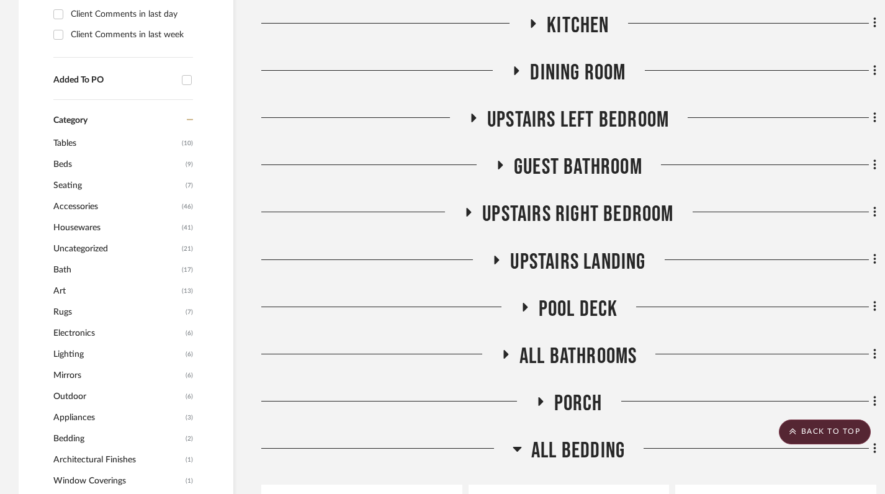
click at [519, 441] on icon at bounding box center [516, 448] width 9 height 15
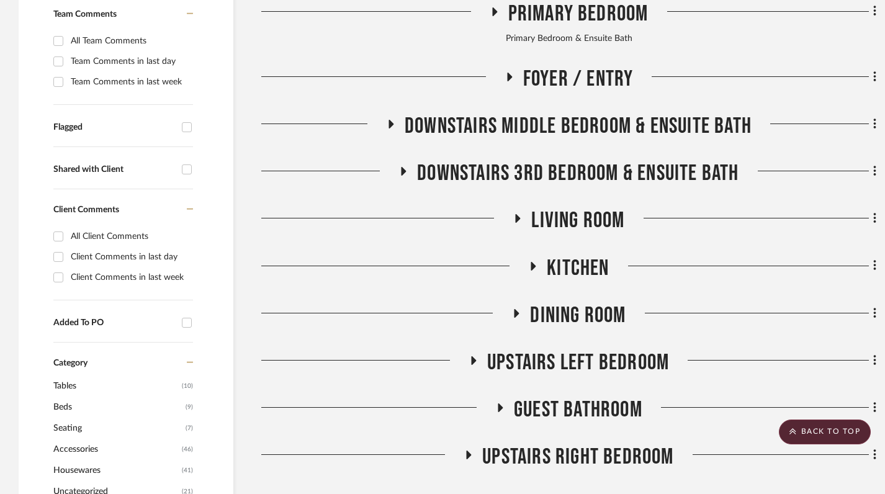
scroll to position [379, 0]
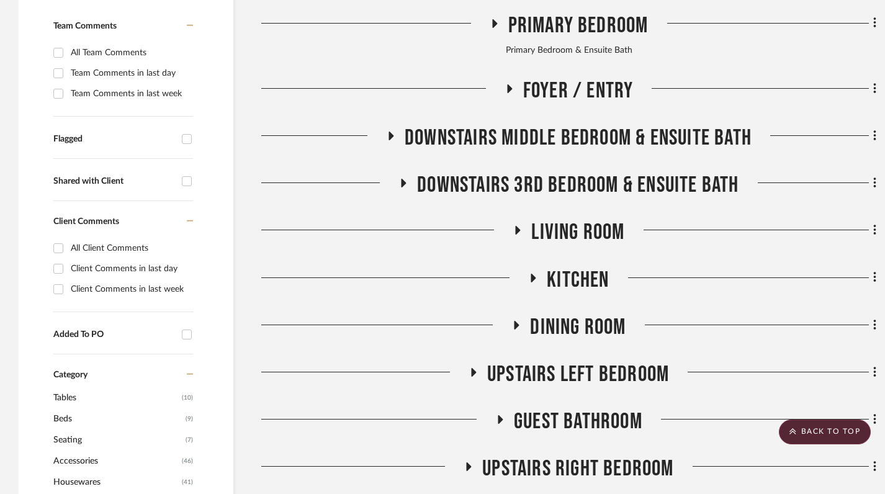
click at [514, 321] on icon at bounding box center [516, 325] width 5 height 9
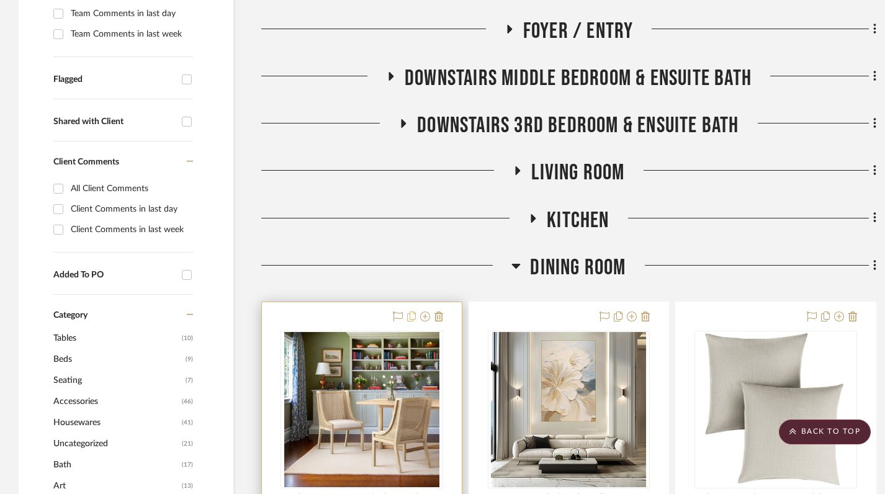
scroll to position [523, 0]
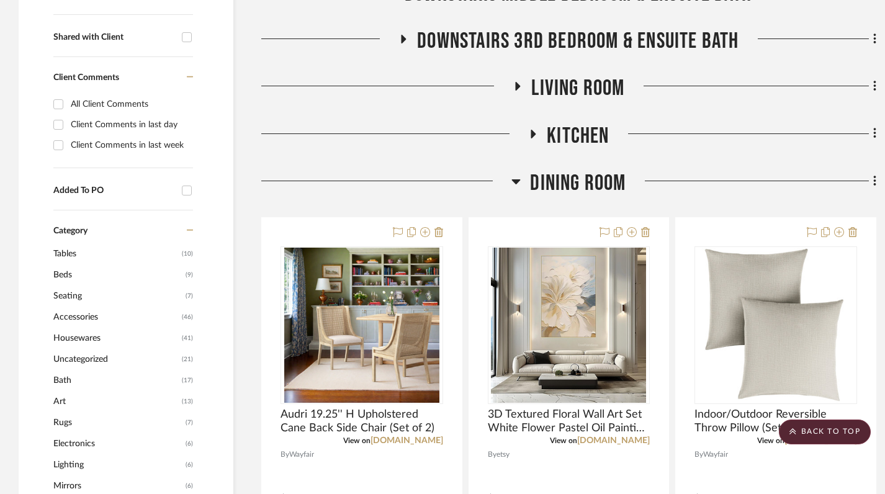
click at [518, 174] on icon at bounding box center [515, 181] width 9 height 15
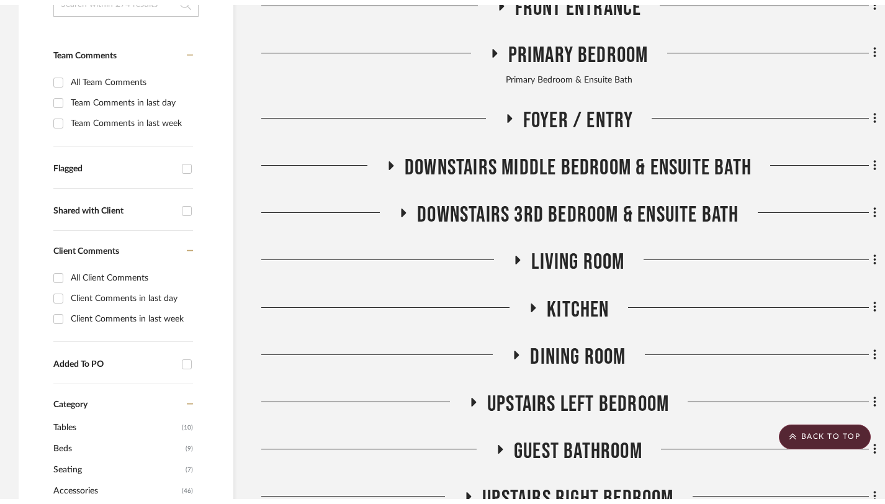
scroll to position [0, 0]
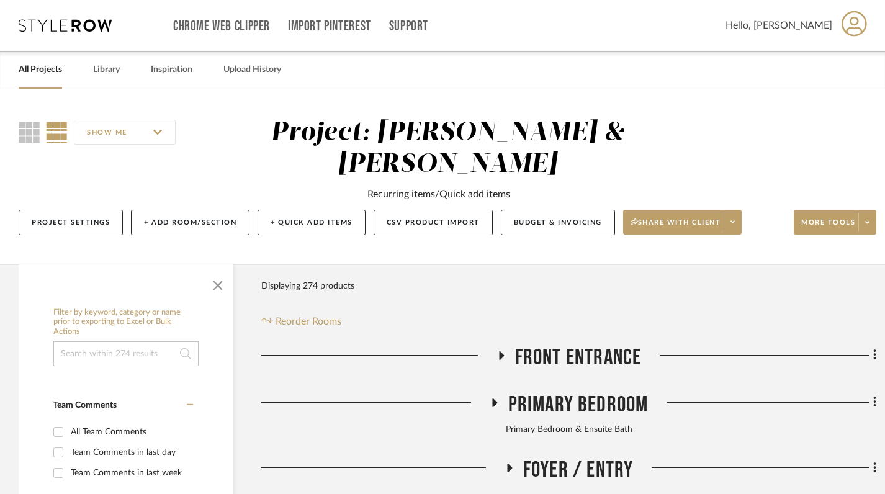
click at [35, 68] on link "All Projects" at bounding box center [40, 69] width 43 height 17
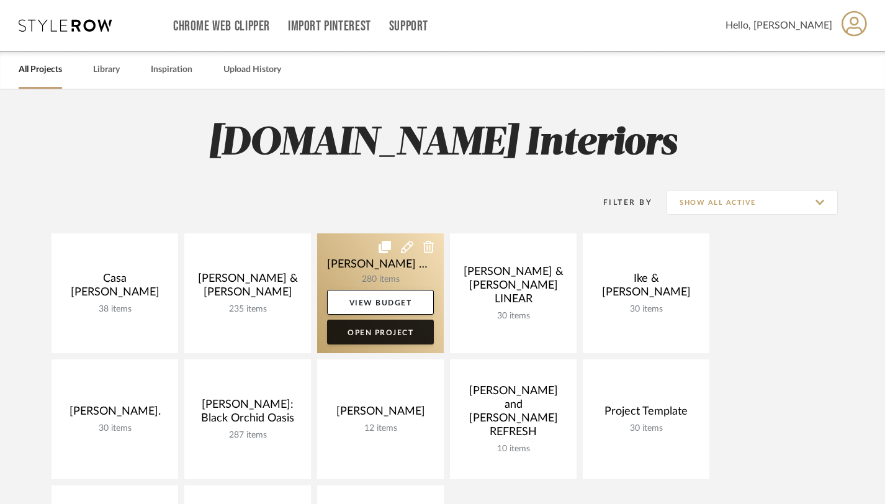
scroll to position [172, 0]
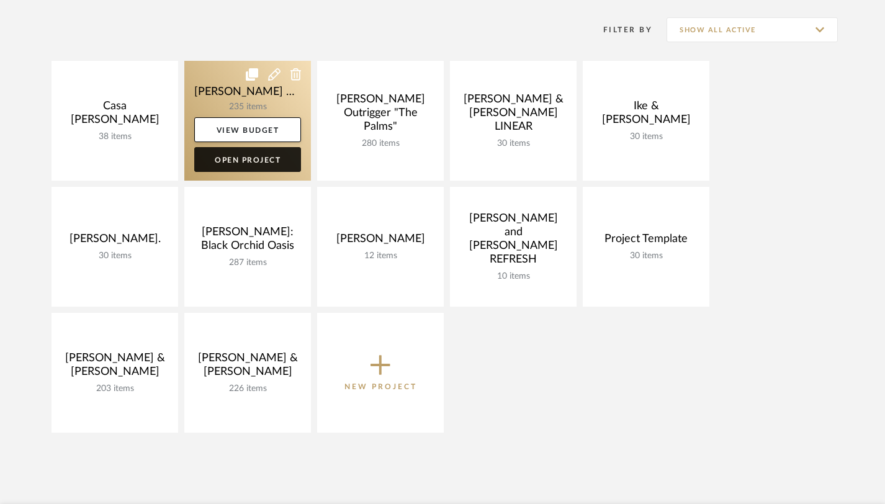
click at [231, 154] on link "Open Project" at bounding box center [247, 159] width 107 height 25
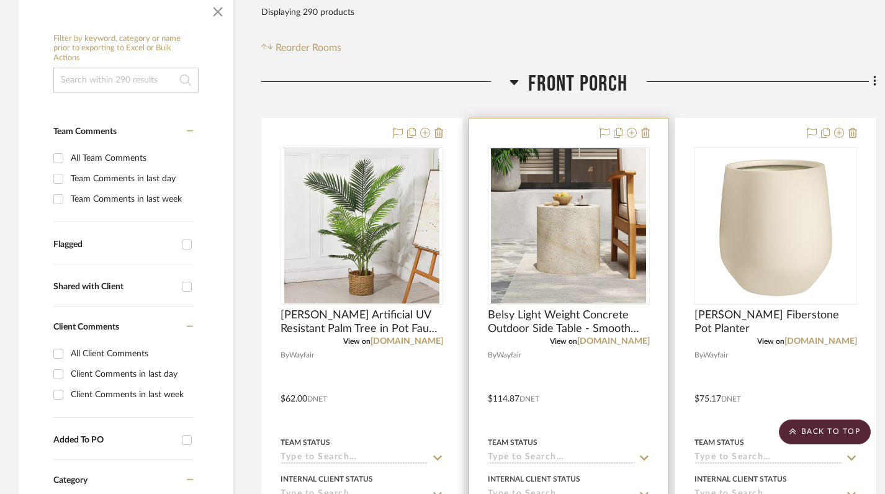
scroll to position [274, 9]
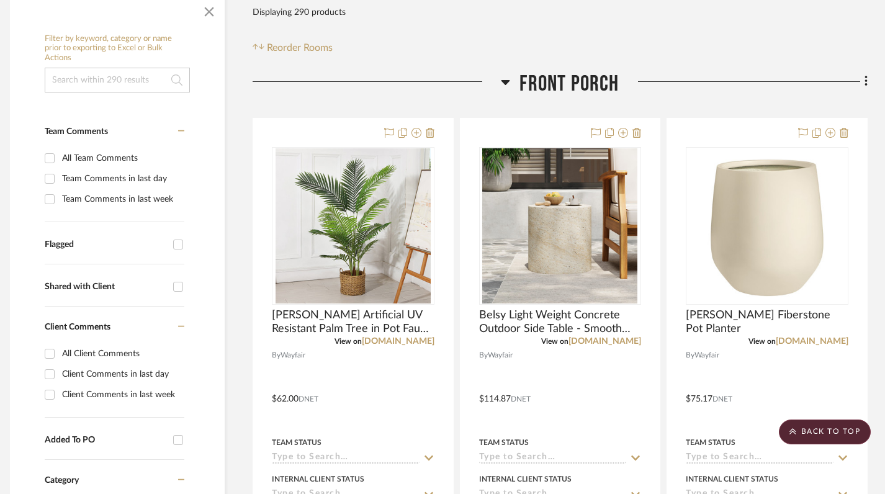
click at [502, 77] on icon at bounding box center [505, 81] width 9 height 15
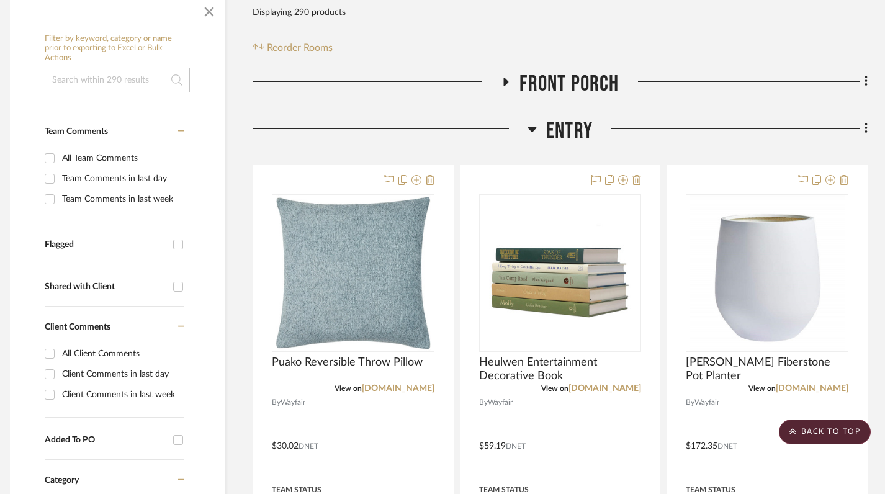
click at [529, 131] on icon at bounding box center [531, 129] width 9 height 15
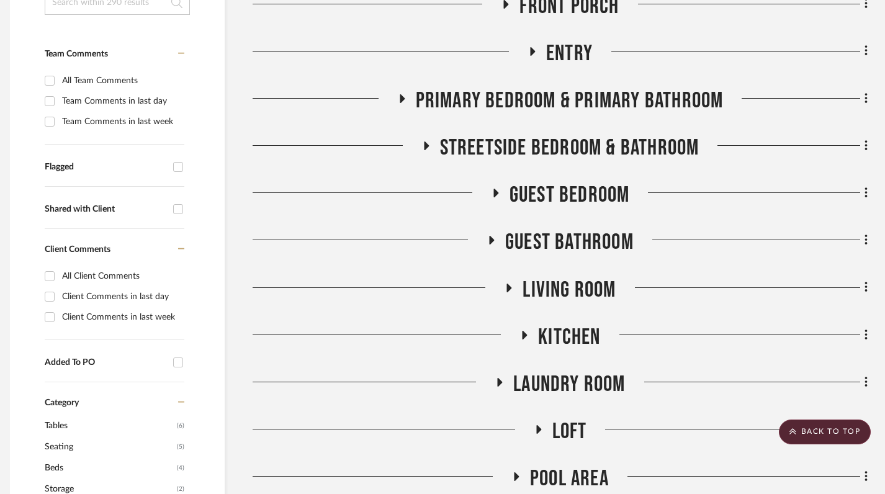
scroll to position [365, 9]
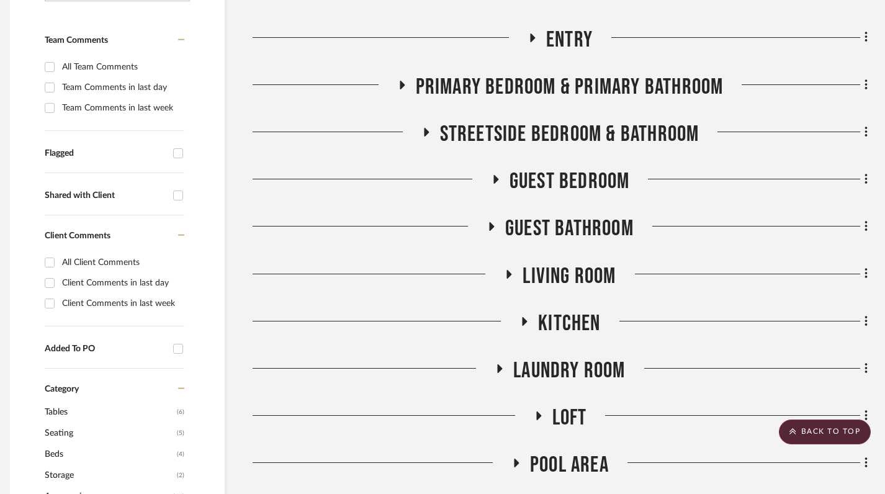
click at [520, 320] on icon at bounding box center [524, 320] width 15 height 9
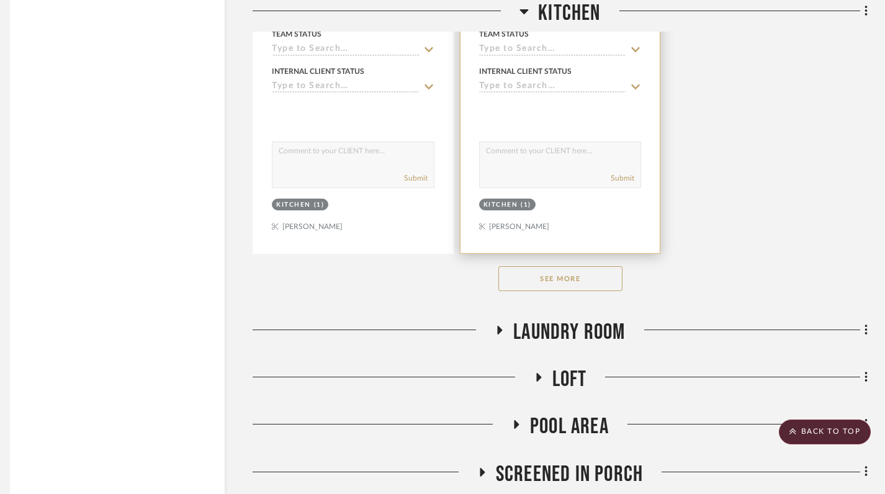
scroll to position [2121, 9]
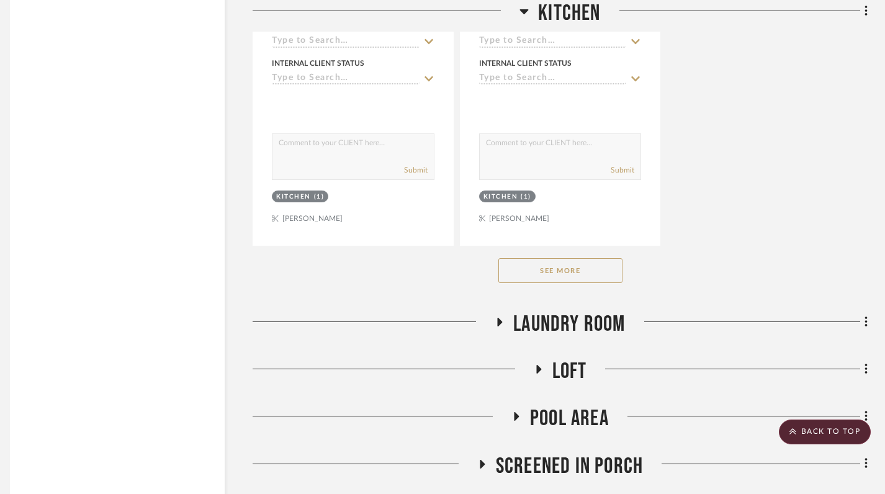
click at [560, 280] on button "See More" at bounding box center [560, 270] width 124 height 25
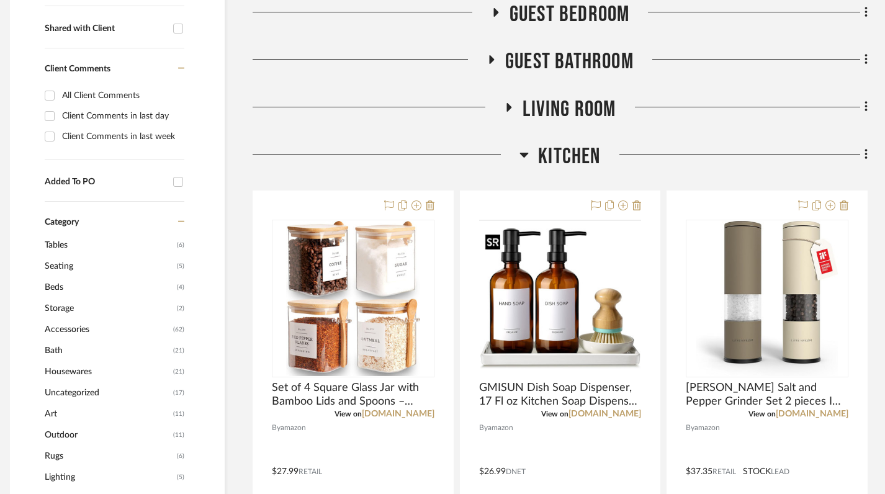
scroll to position [542, 9]
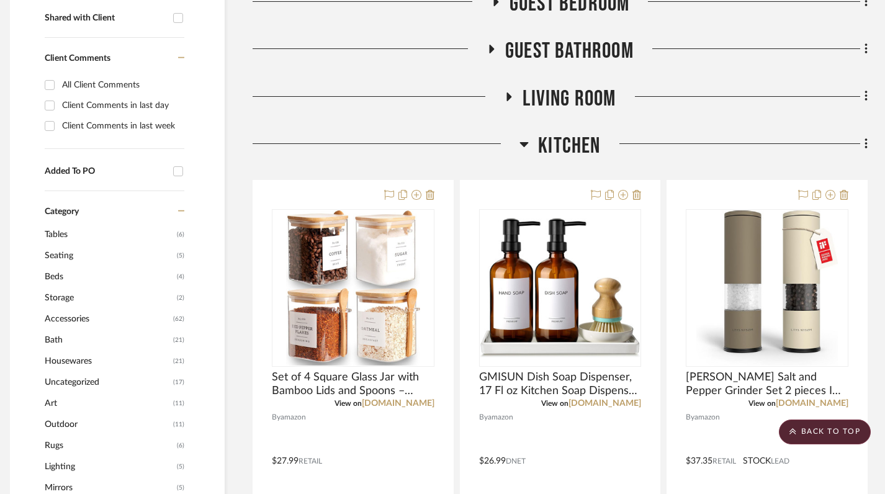
click at [524, 145] on icon at bounding box center [524, 144] width 9 height 5
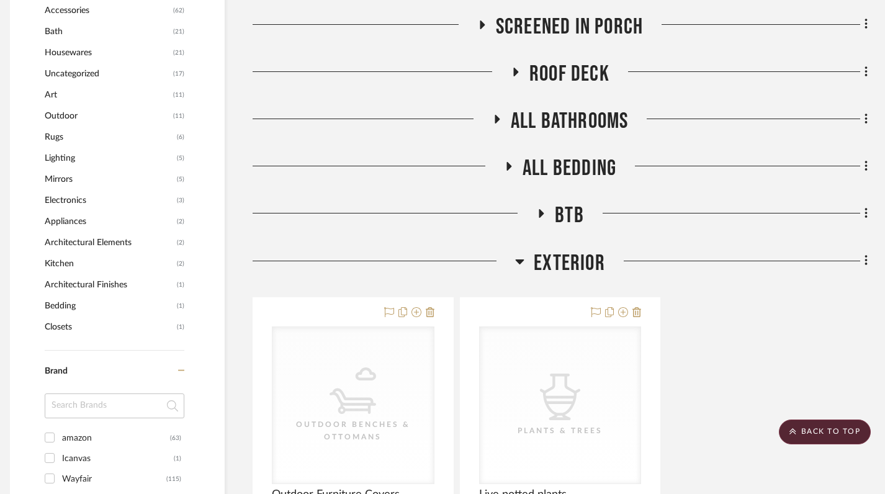
scroll to position [855, 9]
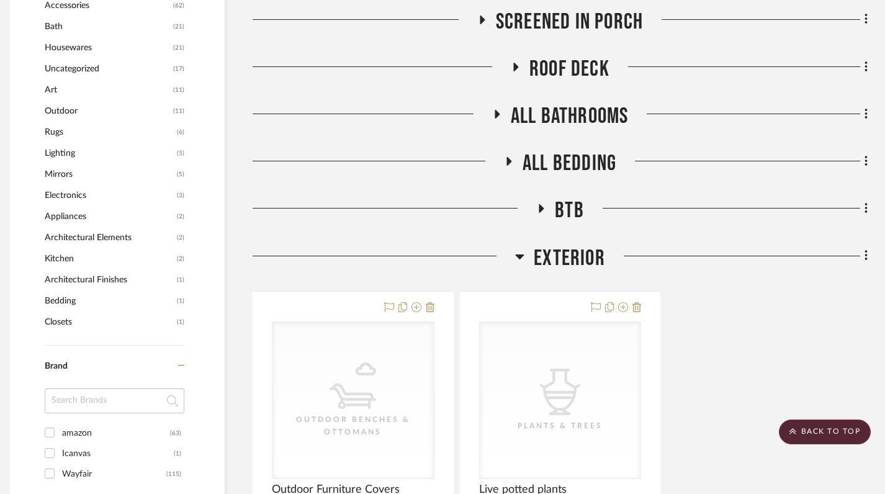
click at [518, 253] on icon at bounding box center [519, 256] width 9 height 15
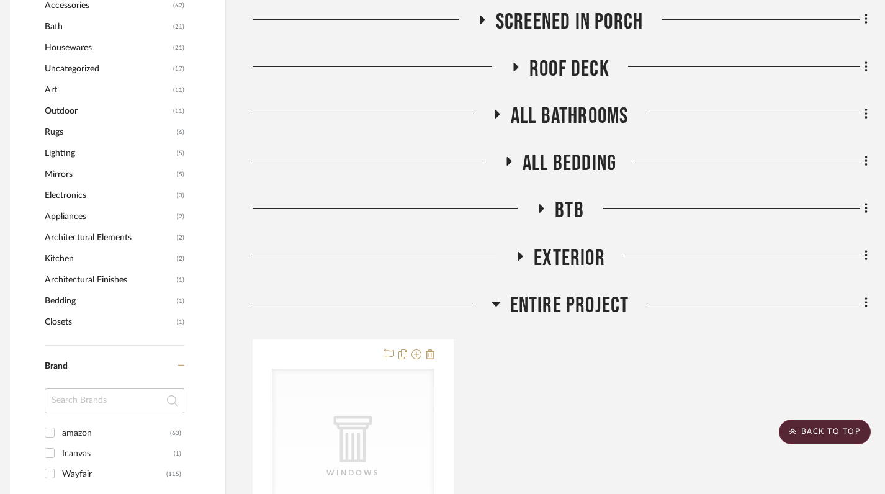
click at [491, 304] on icon at bounding box center [495, 303] width 9 height 15
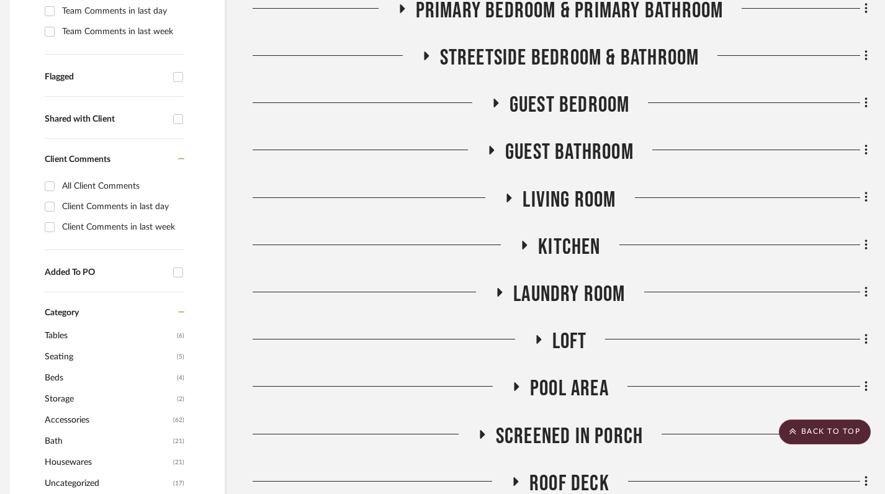
scroll to position [605, 9]
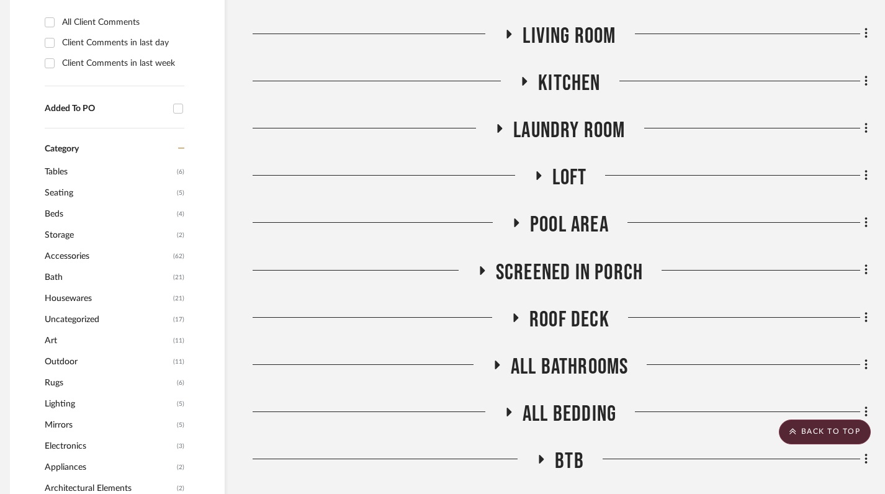
click at [508, 228] on div at bounding box center [381, 228] width 259 height 32
click at [516, 224] on icon at bounding box center [516, 222] width 5 height 9
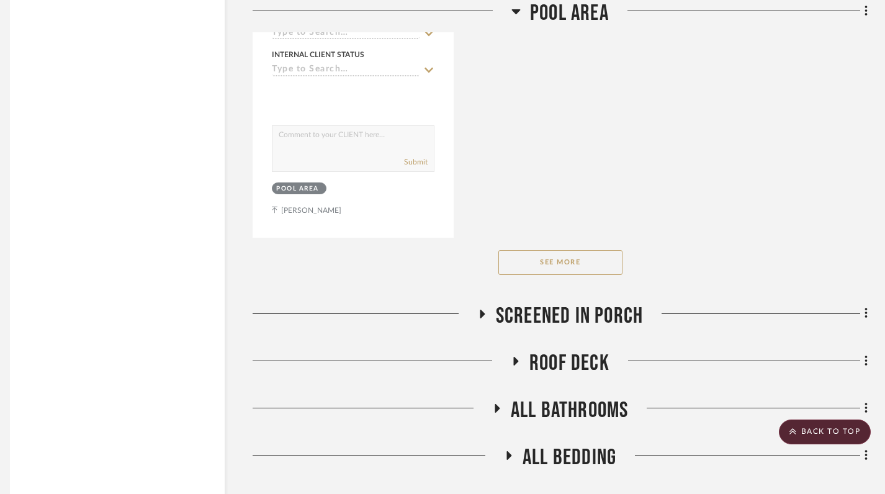
scroll to position [2271, 9]
click at [570, 267] on button "See More" at bounding box center [560, 263] width 124 height 25
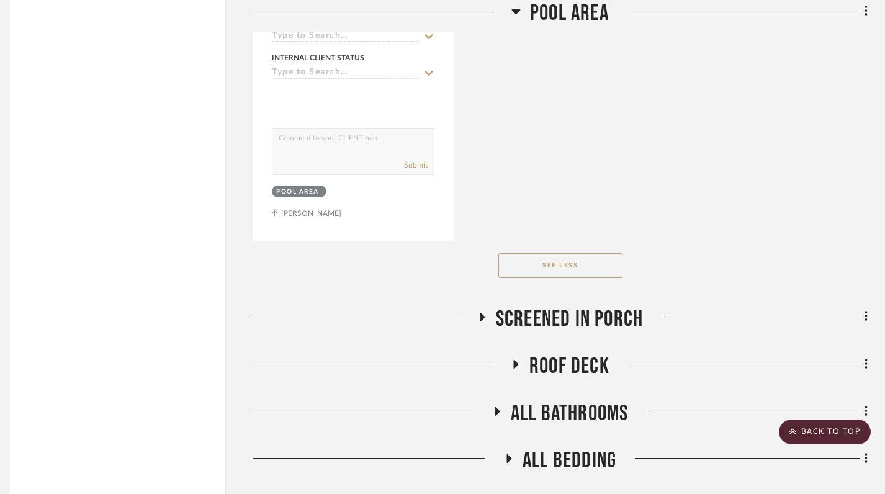
scroll to position [2277, 9]
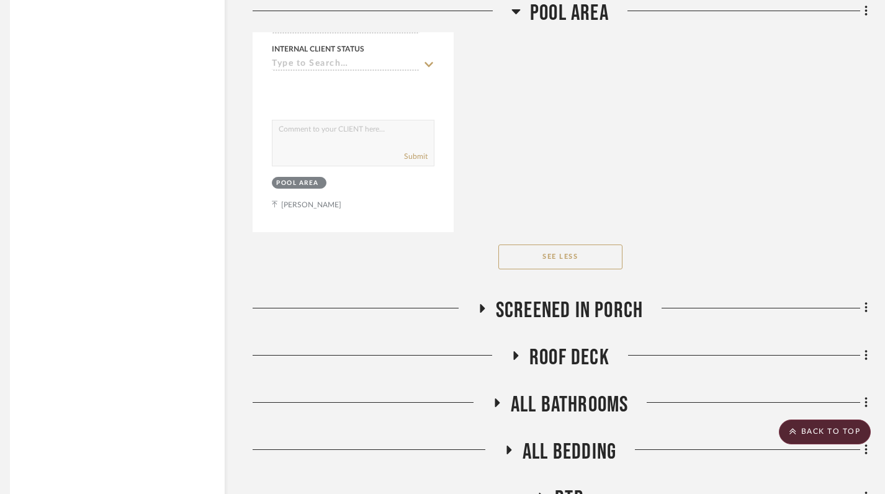
click at [512, 356] on icon at bounding box center [515, 355] width 15 height 9
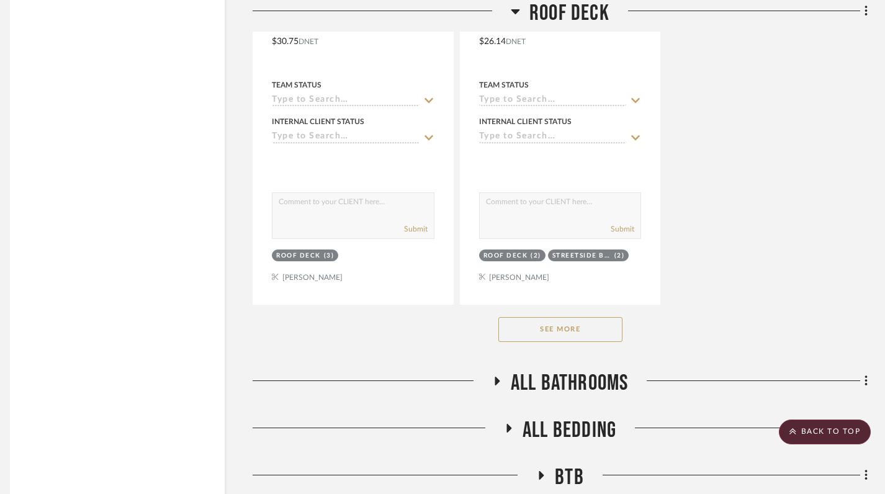
scroll to position [4137, 9]
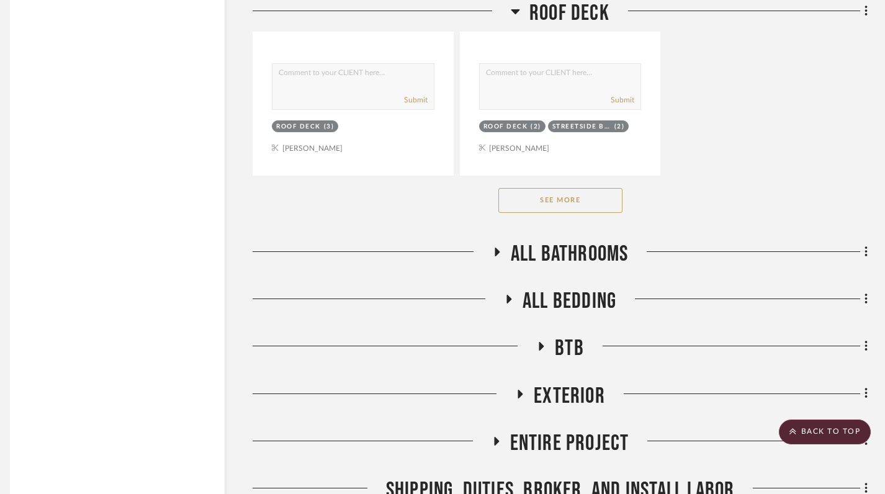
click at [574, 201] on button "See More" at bounding box center [560, 200] width 124 height 25
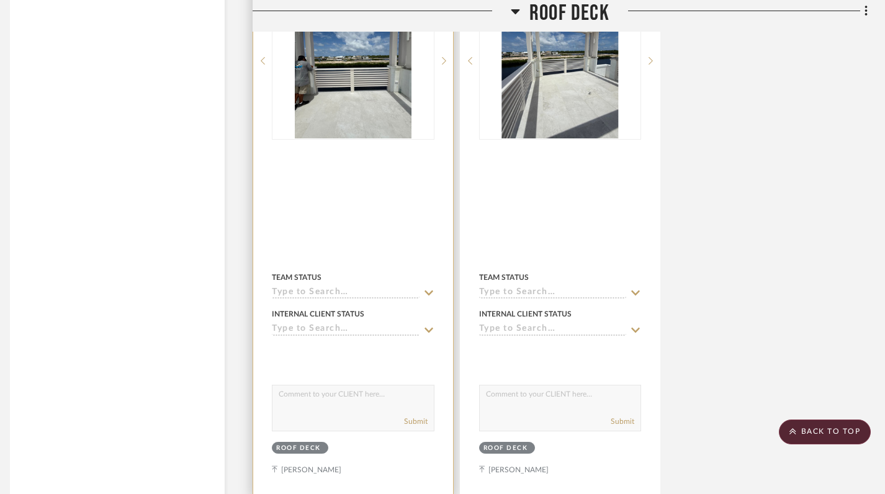
click at [369, 232] on div at bounding box center [353, 224] width 200 height 543
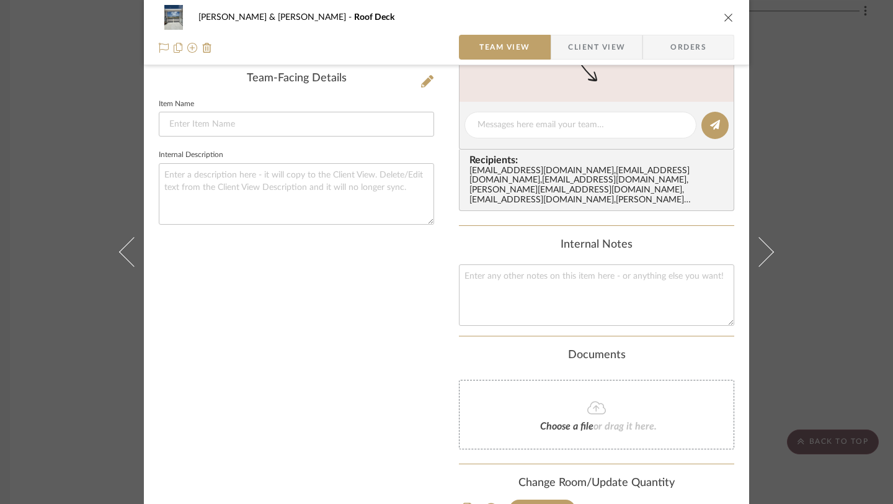
scroll to position [390, 0]
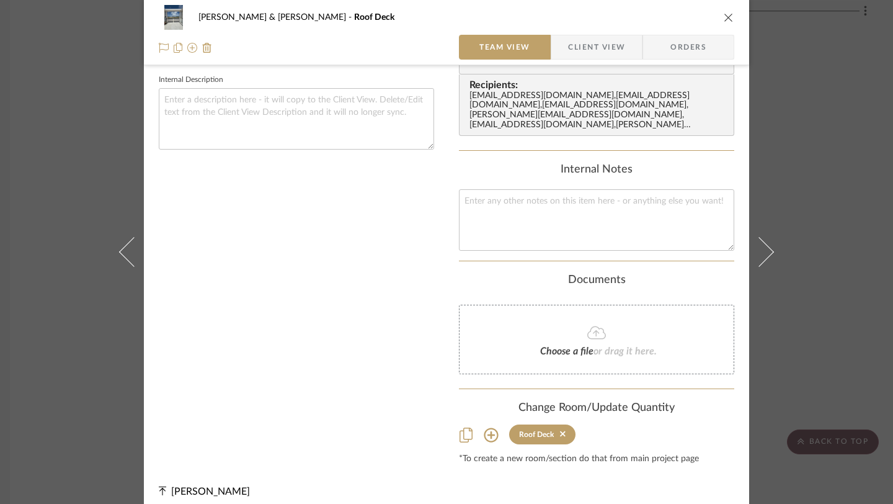
click at [724, 17] on icon "close" at bounding box center [729, 17] width 10 height 10
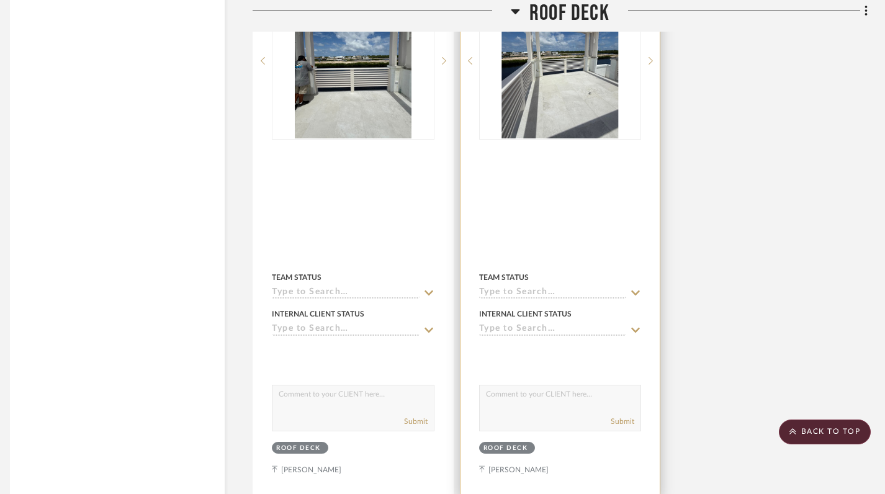
click at [550, 213] on div at bounding box center [560, 224] width 200 height 543
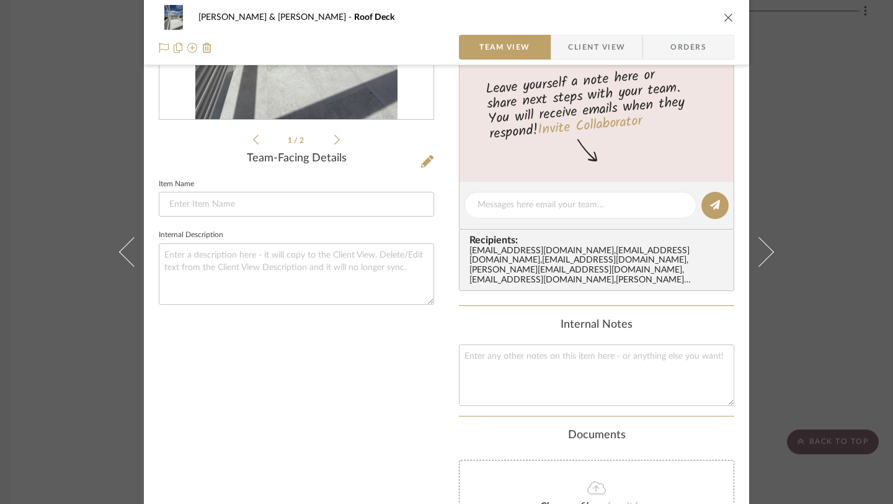
scroll to position [0, 0]
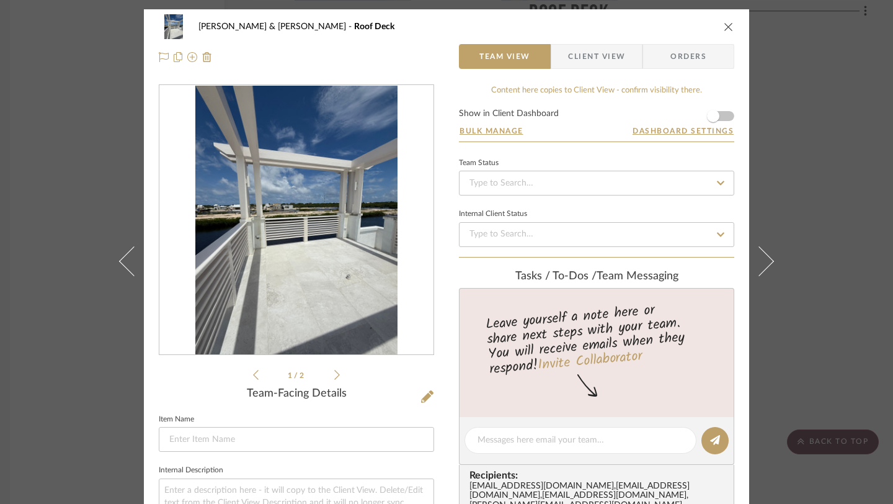
click at [725, 25] on icon "close" at bounding box center [729, 27] width 10 height 10
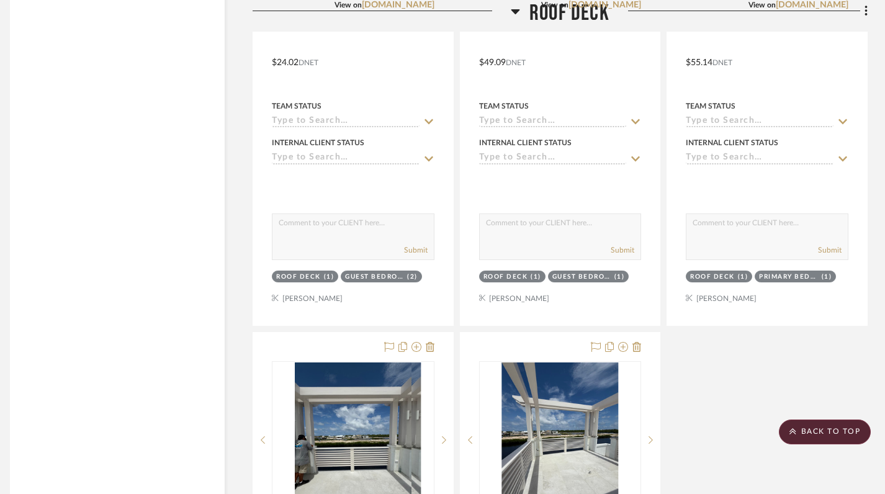
scroll to position [3687, 9]
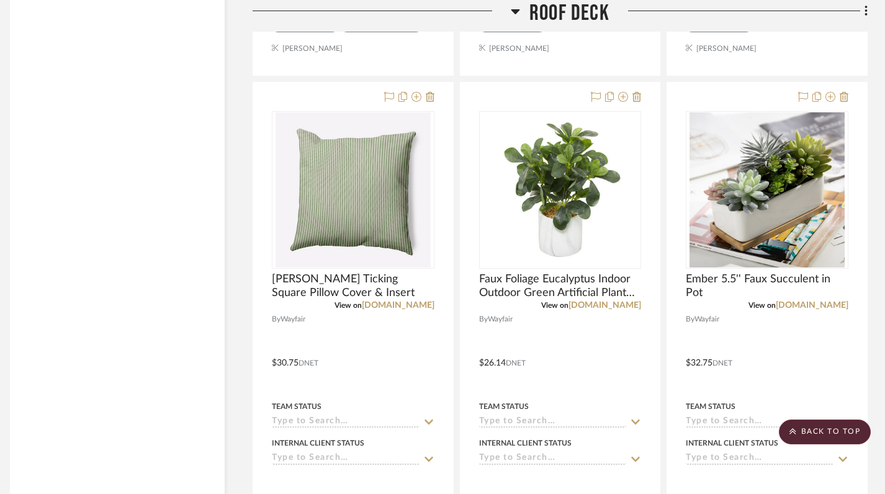
click at [515, 11] on icon at bounding box center [515, 11] width 9 height 5
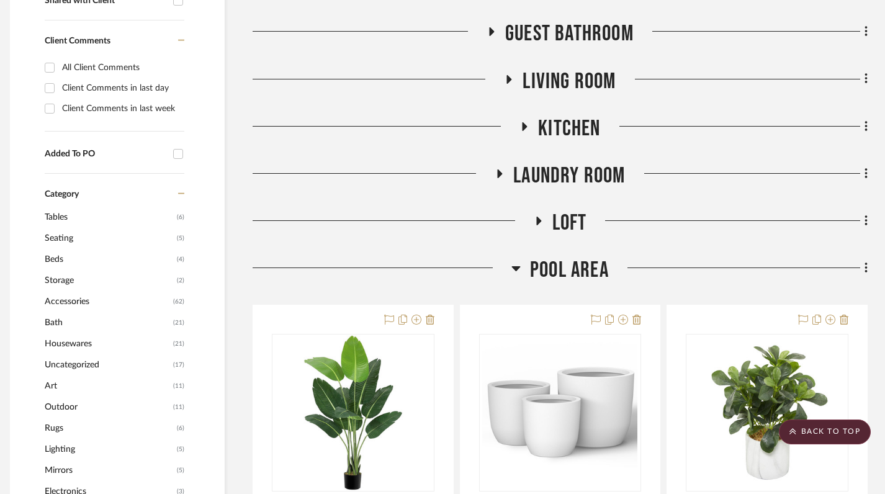
scroll to position [561, 9]
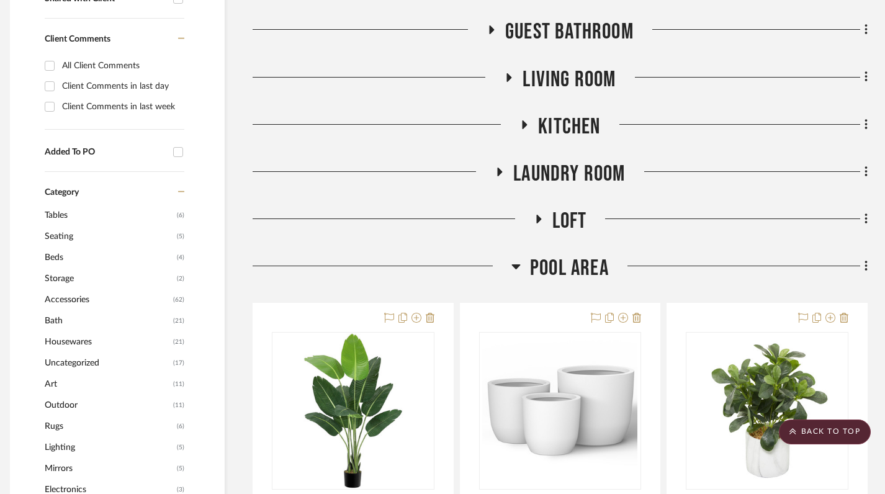
click at [514, 268] on icon at bounding box center [515, 266] width 9 height 15
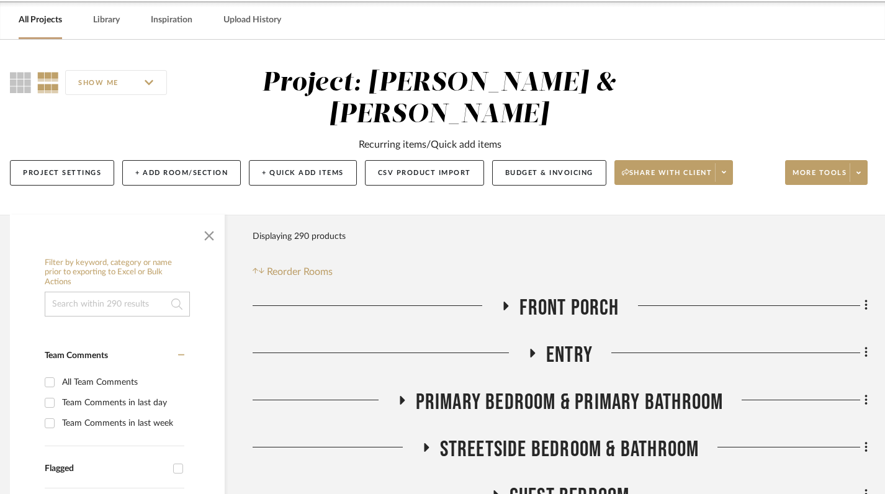
scroll to position [0, 9]
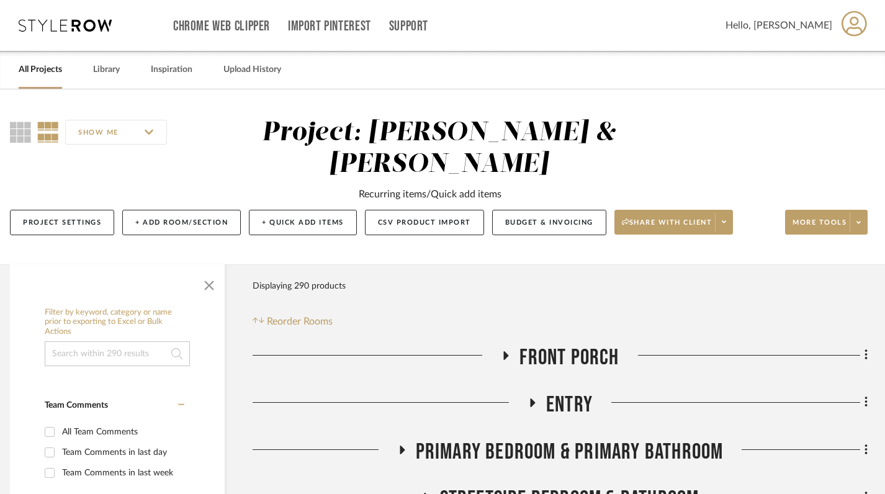
click at [37, 68] on link "All Projects" at bounding box center [40, 69] width 43 height 17
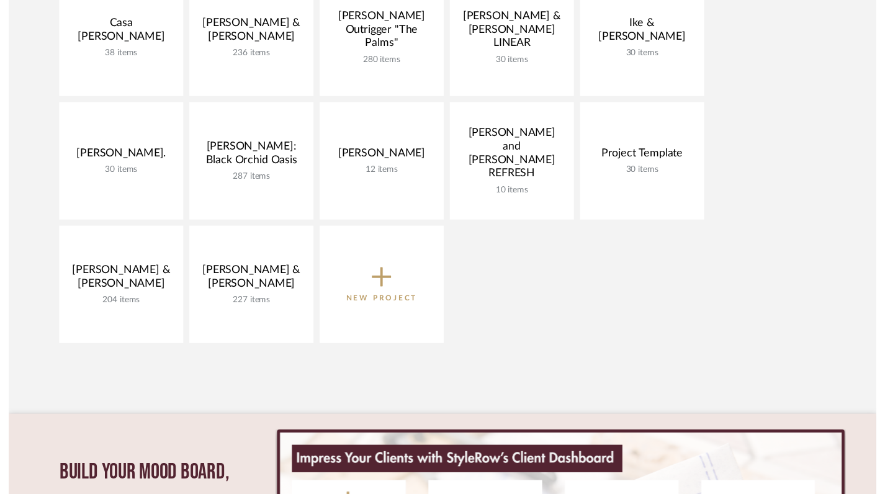
scroll to position [257, 0]
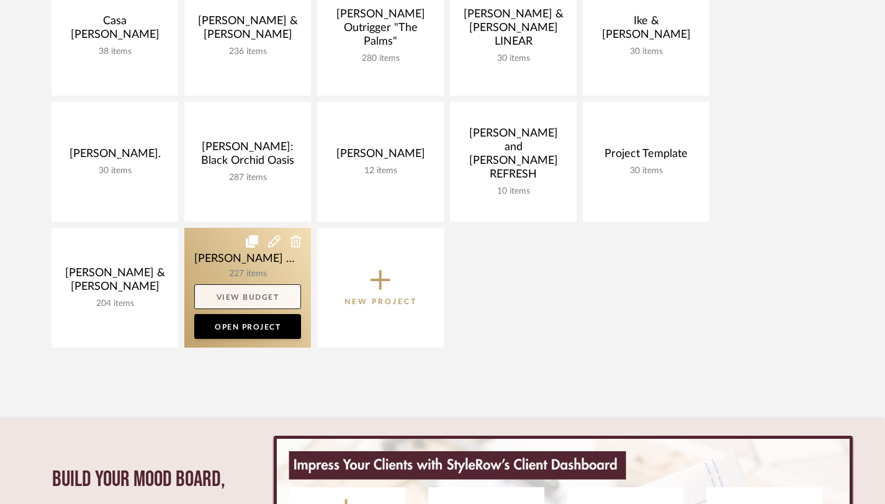
click at [250, 298] on link "View Budget" at bounding box center [247, 296] width 107 height 25
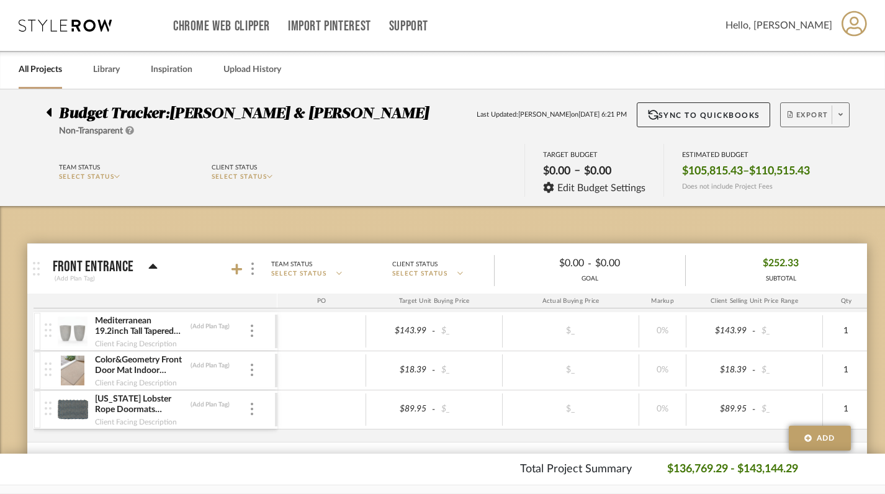
click at [844, 114] on span at bounding box center [839, 114] width 17 height 19
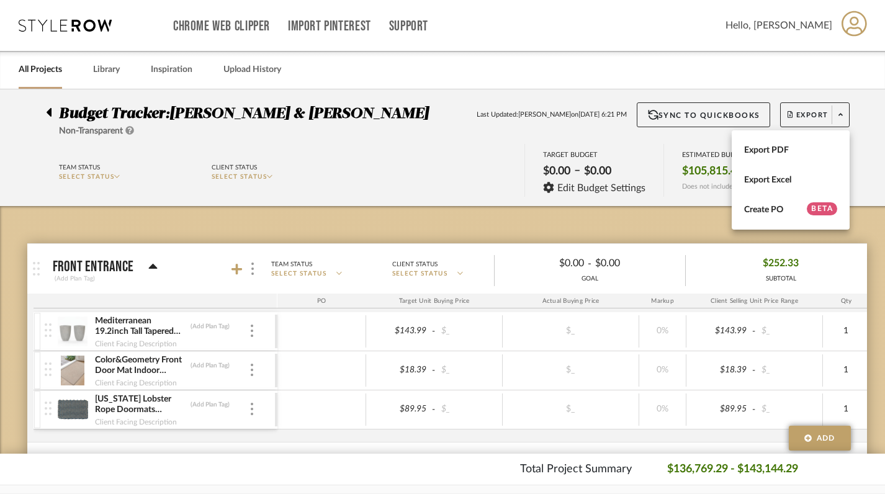
click at [879, 149] on div at bounding box center [442, 247] width 885 height 494
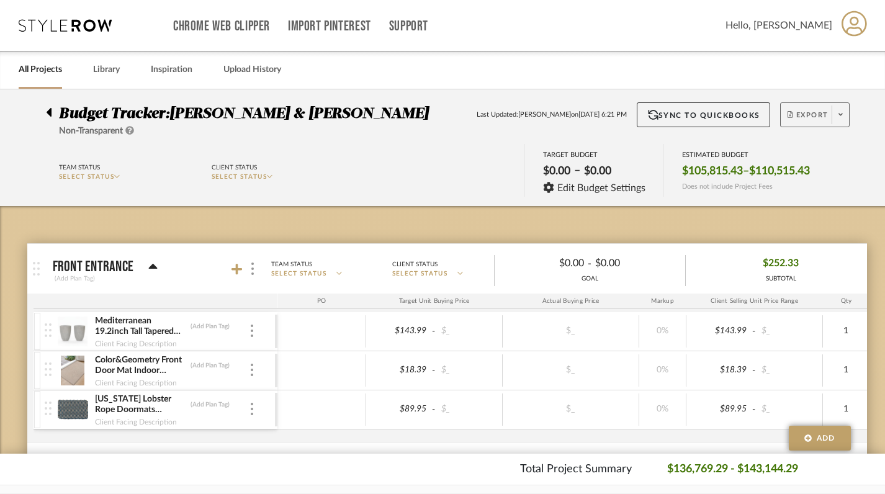
click at [841, 116] on icon at bounding box center [840, 114] width 4 height 7
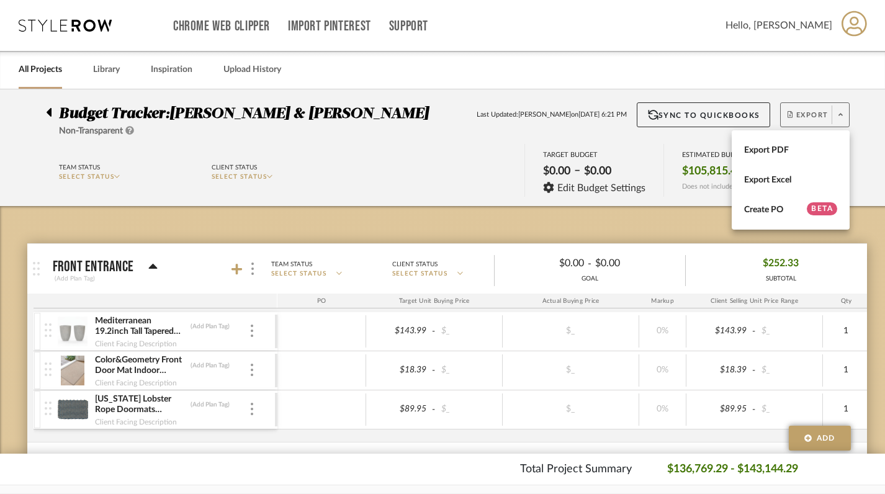
click at [882, 166] on div at bounding box center [442, 247] width 885 height 494
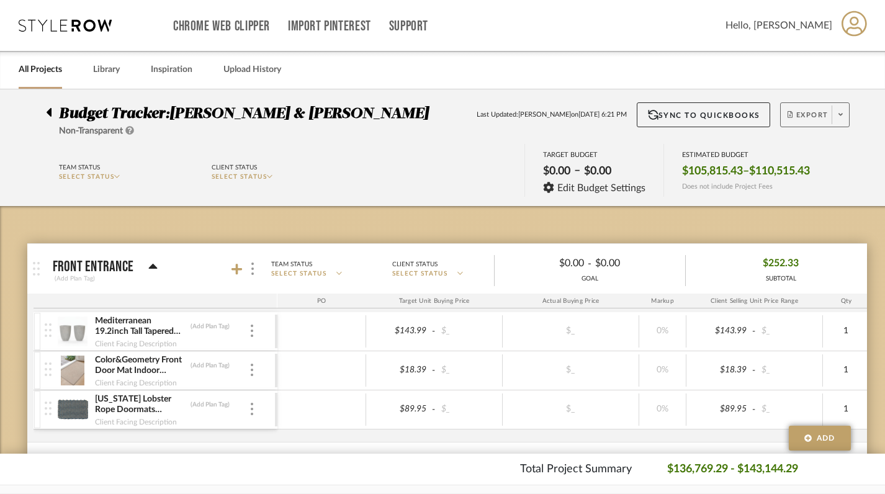
click at [44, 75] on link "All Projects" at bounding box center [40, 69] width 43 height 17
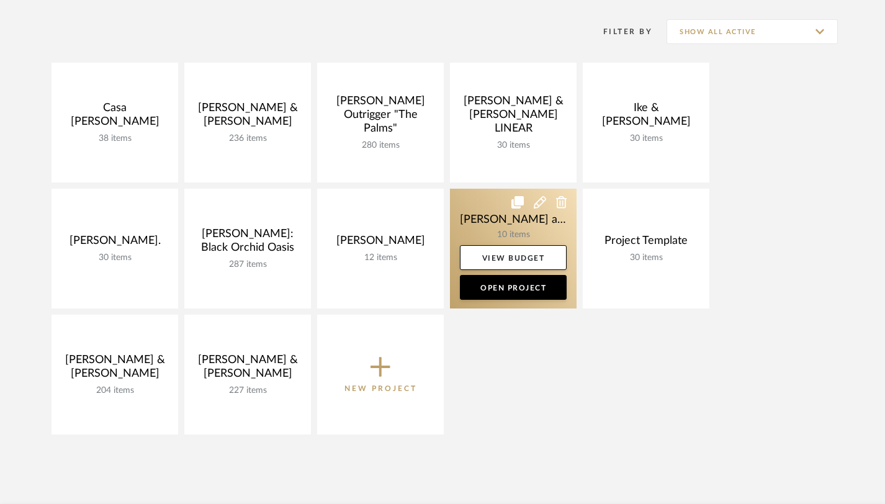
scroll to position [171, 0]
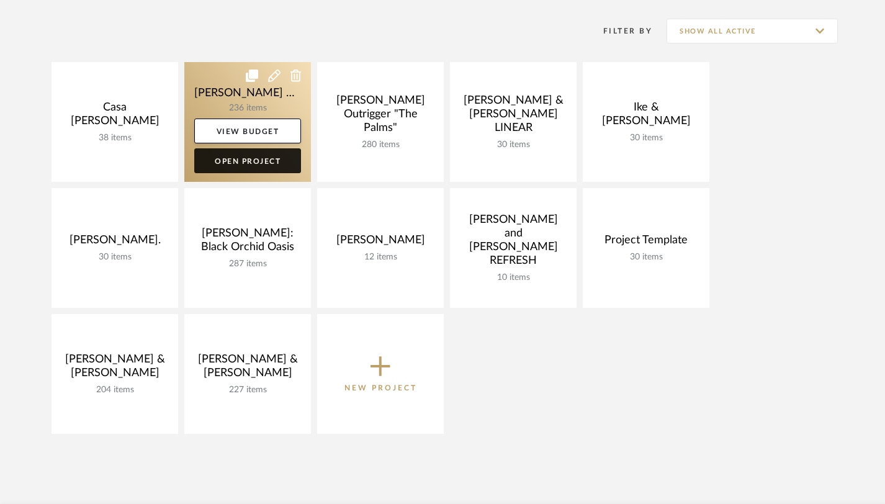
click at [239, 161] on link "Open Project" at bounding box center [247, 160] width 107 height 25
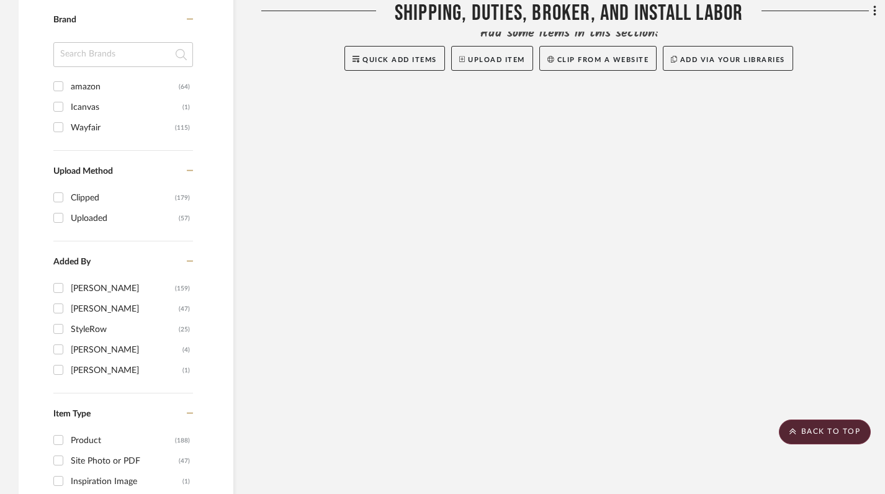
scroll to position [1207, 0]
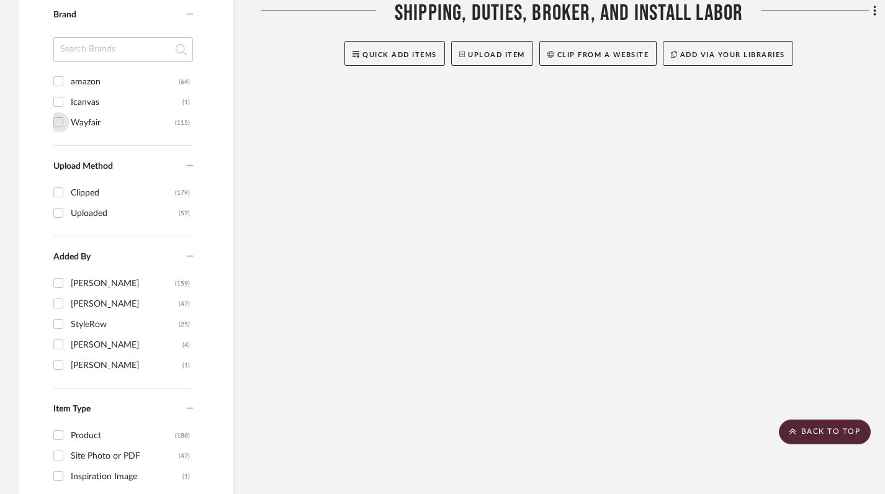
click at [59, 126] on input "Wayfair (115)" at bounding box center [58, 122] width 20 height 20
checkbox input "true"
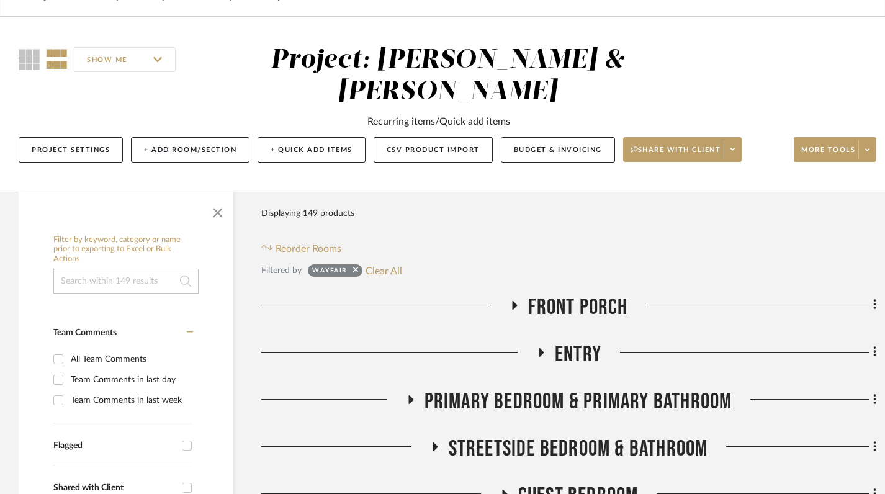
scroll to position [110, 0]
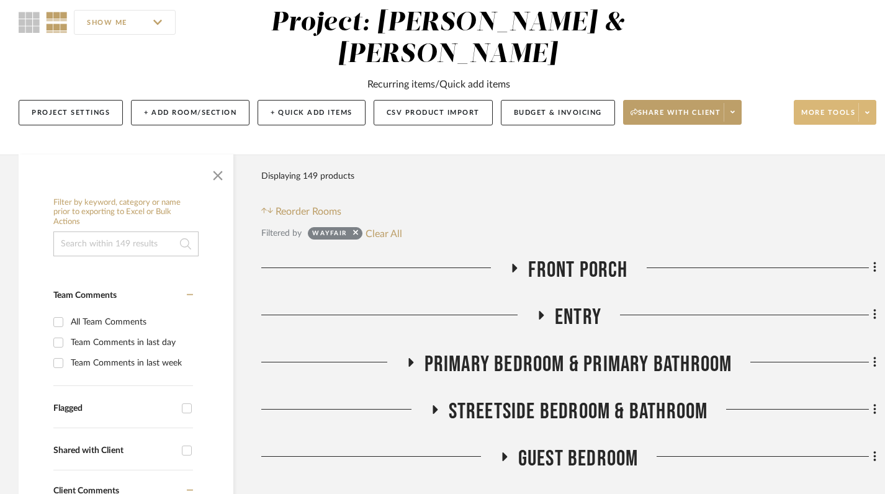
click at [869, 114] on icon at bounding box center [867, 112] width 4 height 7
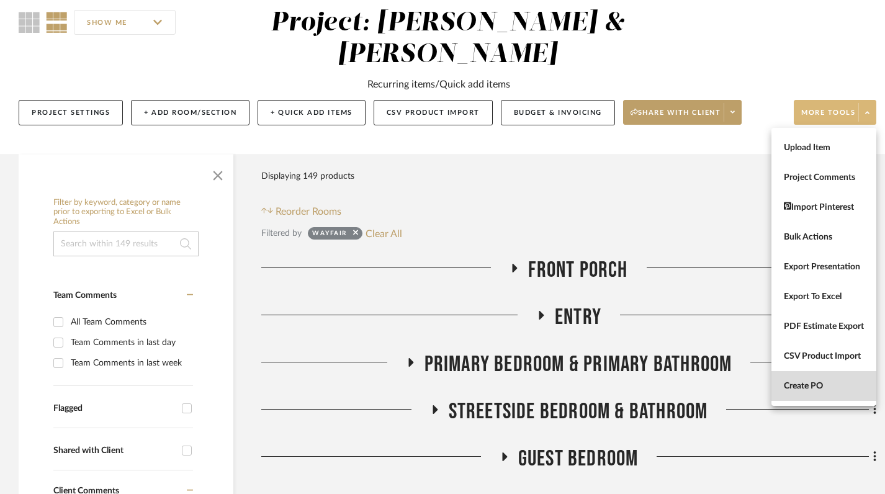
click at [834, 390] on span "Create PO" at bounding box center [824, 386] width 80 height 11
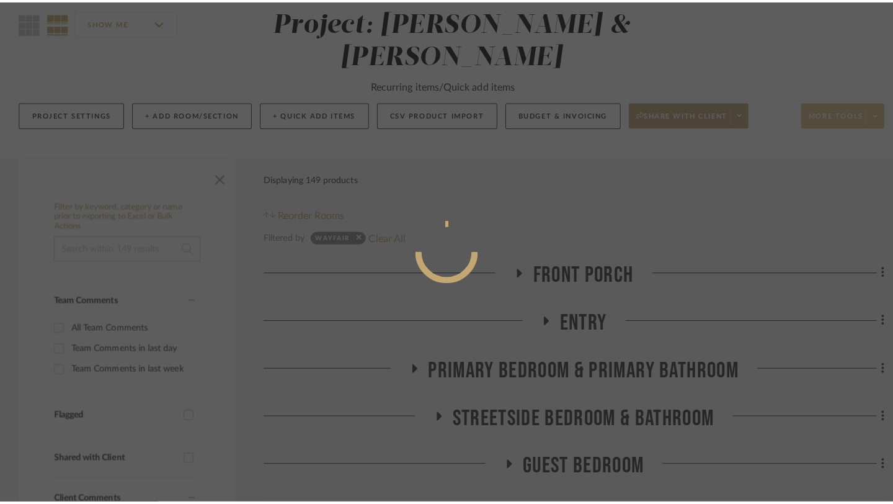
scroll to position [0, 0]
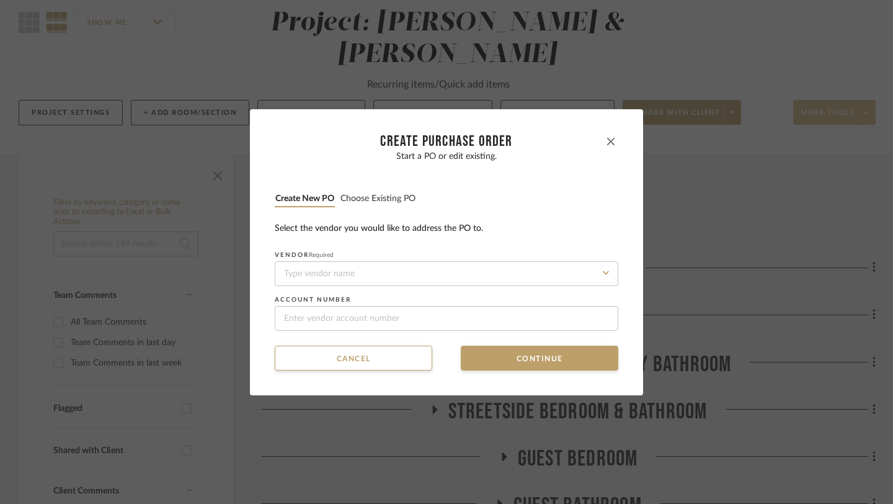
click at [609, 140] on icon "button" at bounding box center [610, 141] width 7 height 7
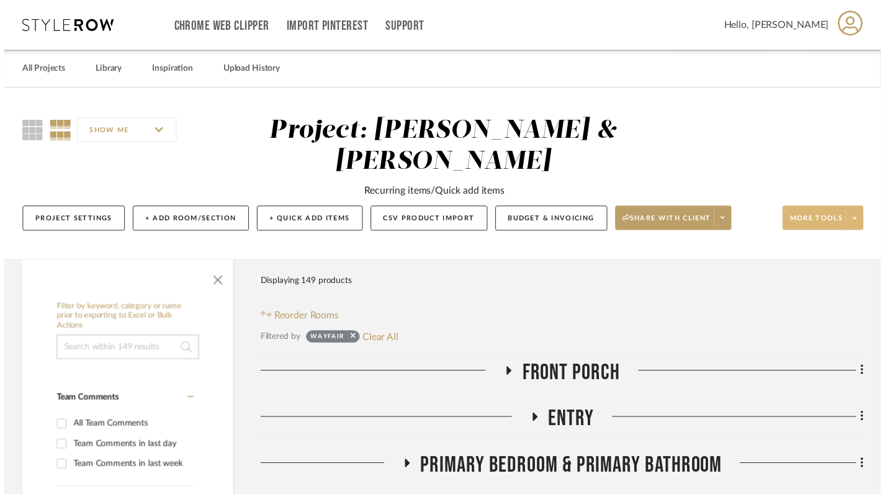
scroll to position [110, 0]
